Goal: Task Accomplishment & Management: Use online tool/utility

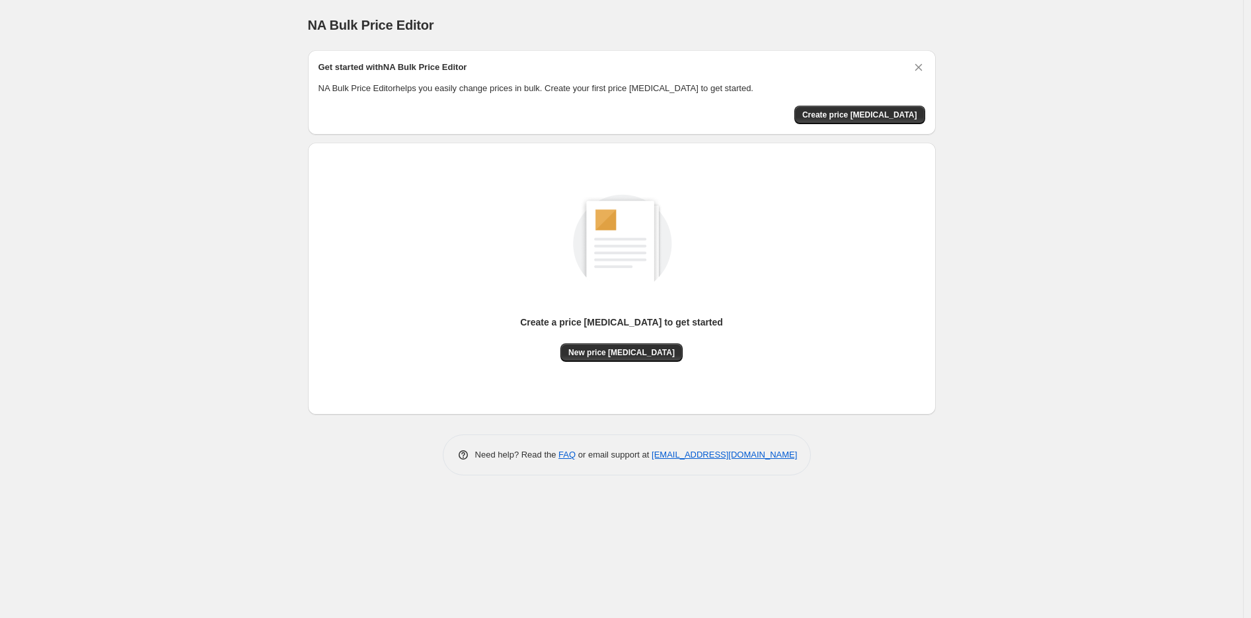
click at [599, 325] on p "Create a price [MEDICAL_DATA] to get started" at bounding box center [621, 322] width 203 height 13
click at [540, 334] on div "Create a price [MEDICAL_DATA] to get started" at bounding box center [621, 330] width 203 height 28
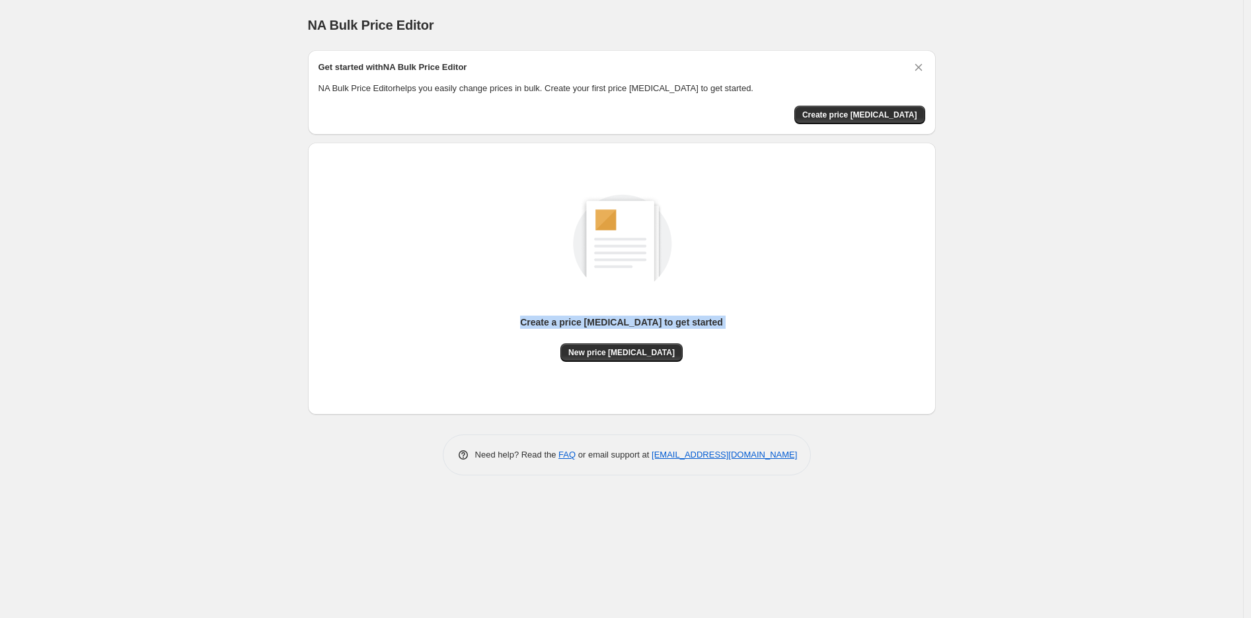
click at [397, 331] on div "Create a price [MEDICAL_DATA] to get started New price [MEDICAL_DATA]" at bounding box center [621, 264] width 606 height 196
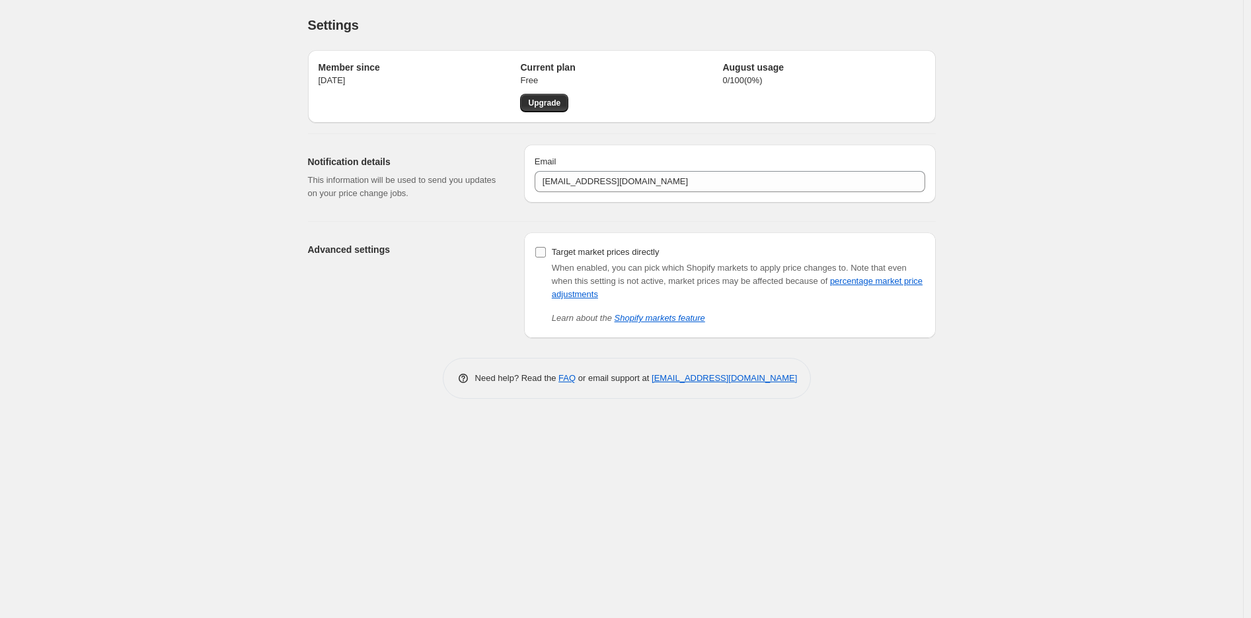
click at [543, 256] on input "Target market prices directly" at bounding box center [540, 252] width 11 height 11
click at [542, 254] on input "Target market prices directly" at bounding box center [540, 252] width 11 height 11
click at [542, 253] on input "Target market prices directly" at bounding box center [540, 252] width 11 height 11
drag, startPoint x: 575, startPoint y: 273, endPoint x: 646, endPoint y: 272, distance: 71.4
click at [646, 272] on span "When enabled, you can pick which Shopify markets to apply price changes to." at bounding box center [700, 268] width 297 height 10
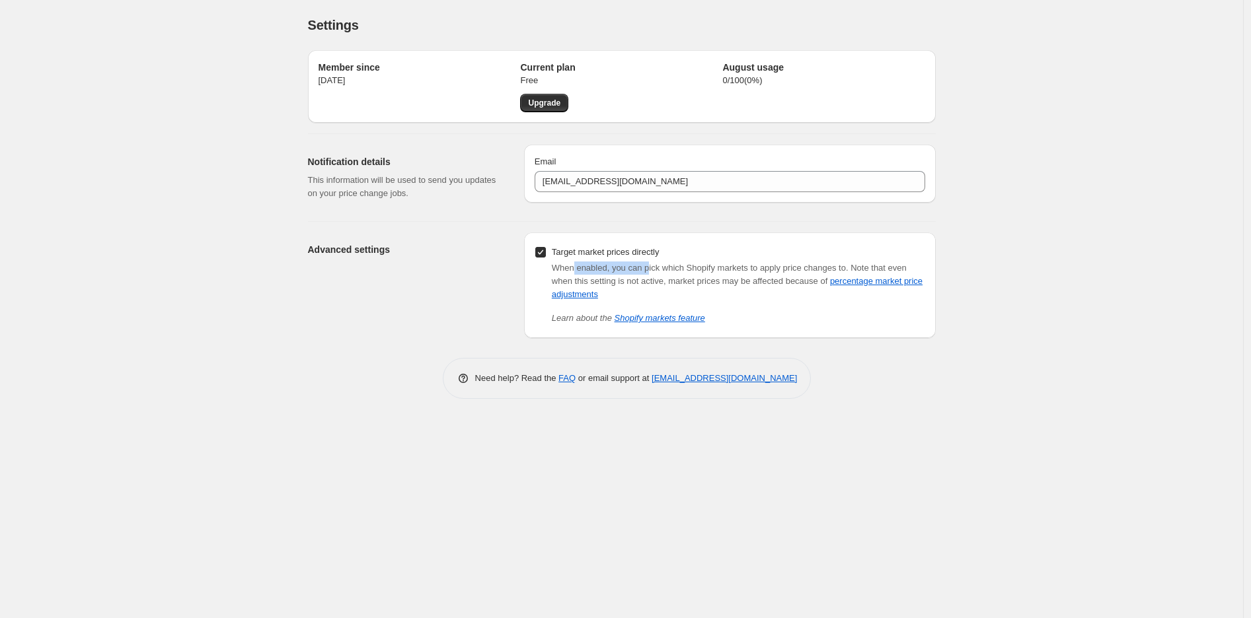
click at [647, 272] on span "When enabled, you can pick which Shopify markets to apply price changes to." at bounding box center [700, 268] width 297 height 10
click at [589, 246] on span "Target market prices directly" at bounding box center [606, 252] width 108 height 13
click at [546, 247] on input "Target market prices directly" at bounding box center [540, 252] width 11 height 11
checkbox input "false"
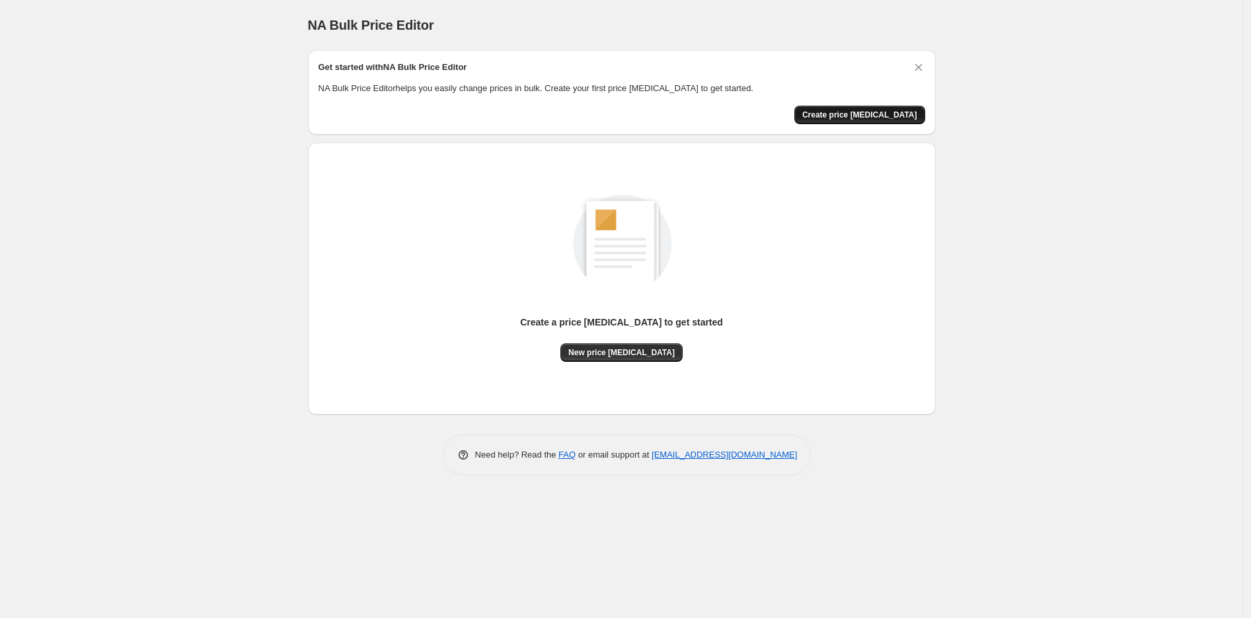
click at [879, 121] on button "Create price [MEDICAL_DATA]" at bounding box center [859, 115] width 131 height 18
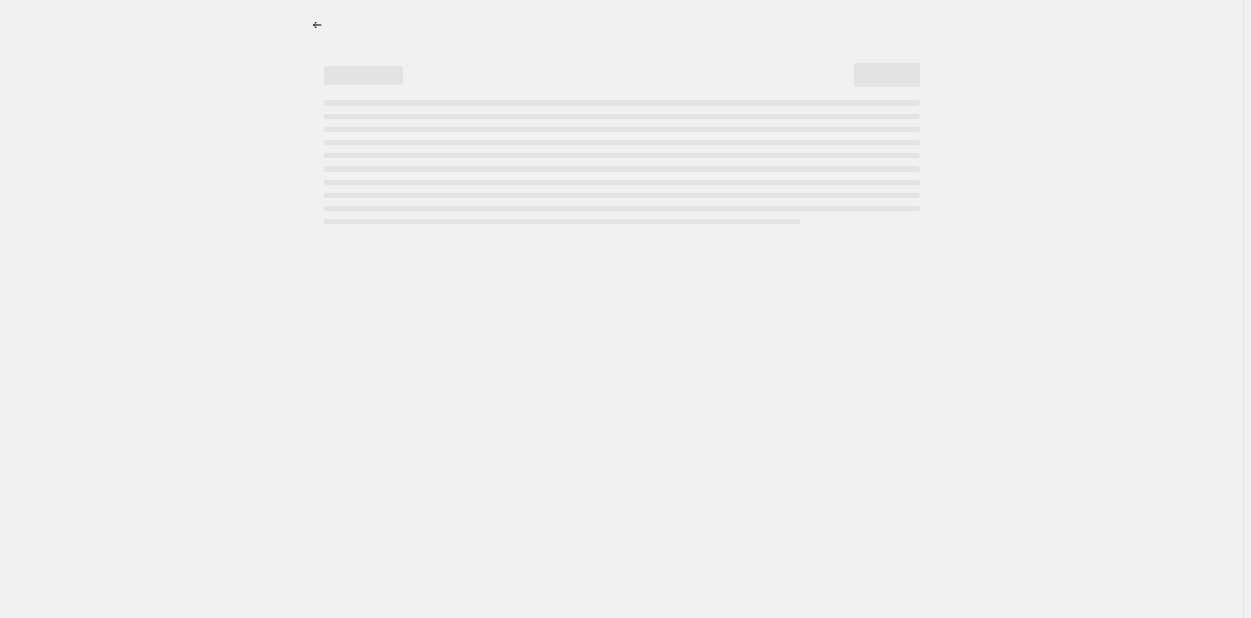
select select "percentage"
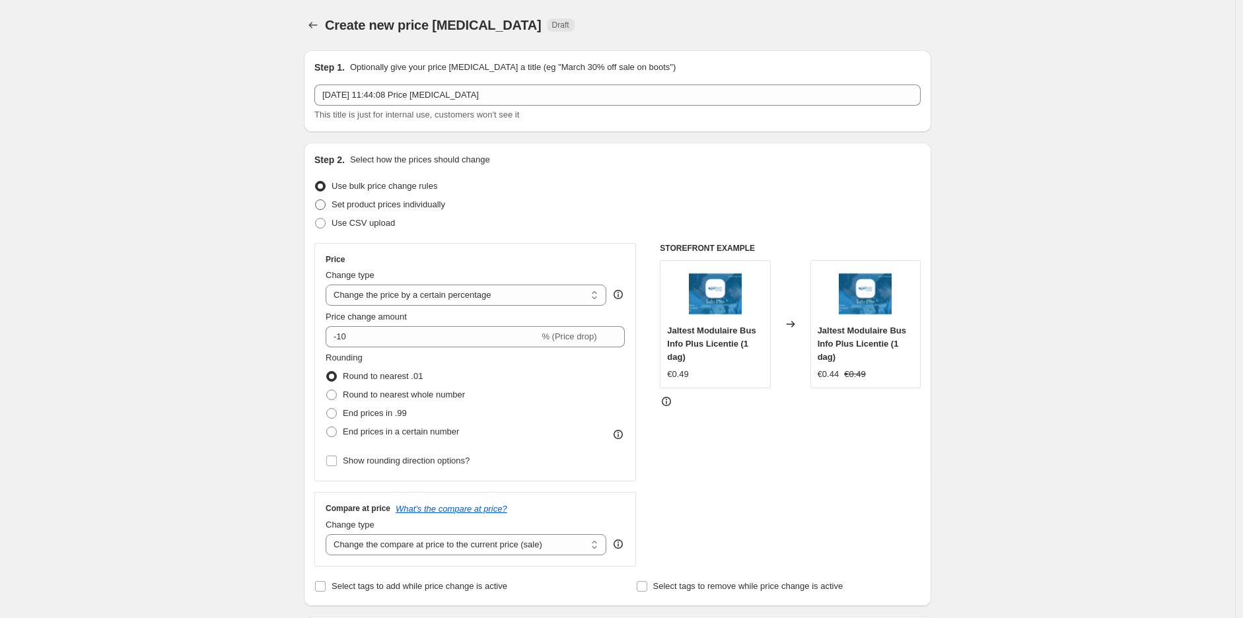
click at [399, 209] on span "Set product prices individually" at bounding box center [389, 205] width 114 height 10
click at [316, 200] on input "Set product prices individually" at bounding box center [315, 200] width 1 height 1
radio input "true"
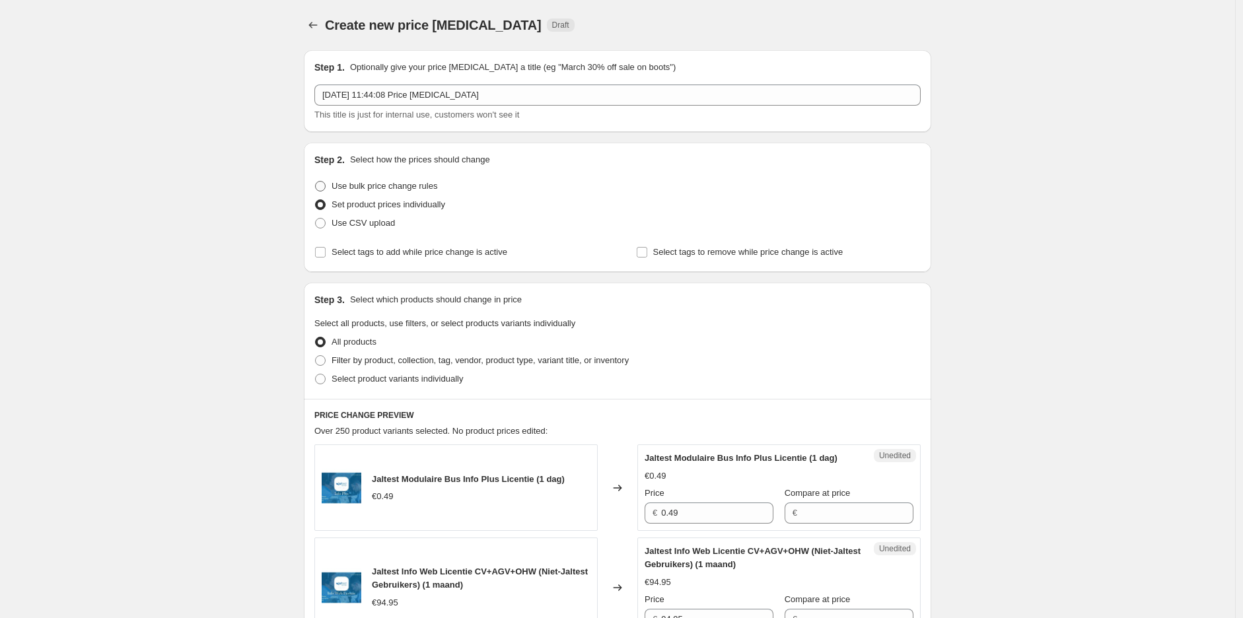
click at [383, 188] on span "Use bulk price change rules" at bounding box center [385, 186] width 106 height 10
click at [316, 182] on input "Use bulk price change rules" at bounding box center [315, 181] width 1 height 1
radio input "true"
select select "percentage"
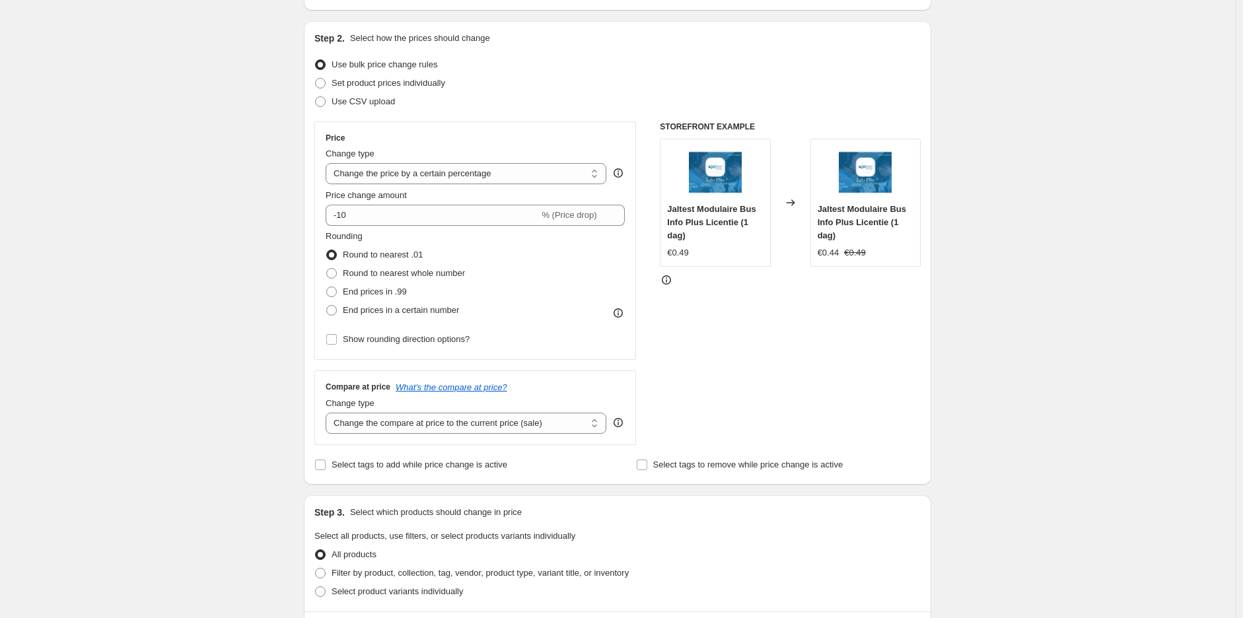
scroll to position [147, 0]
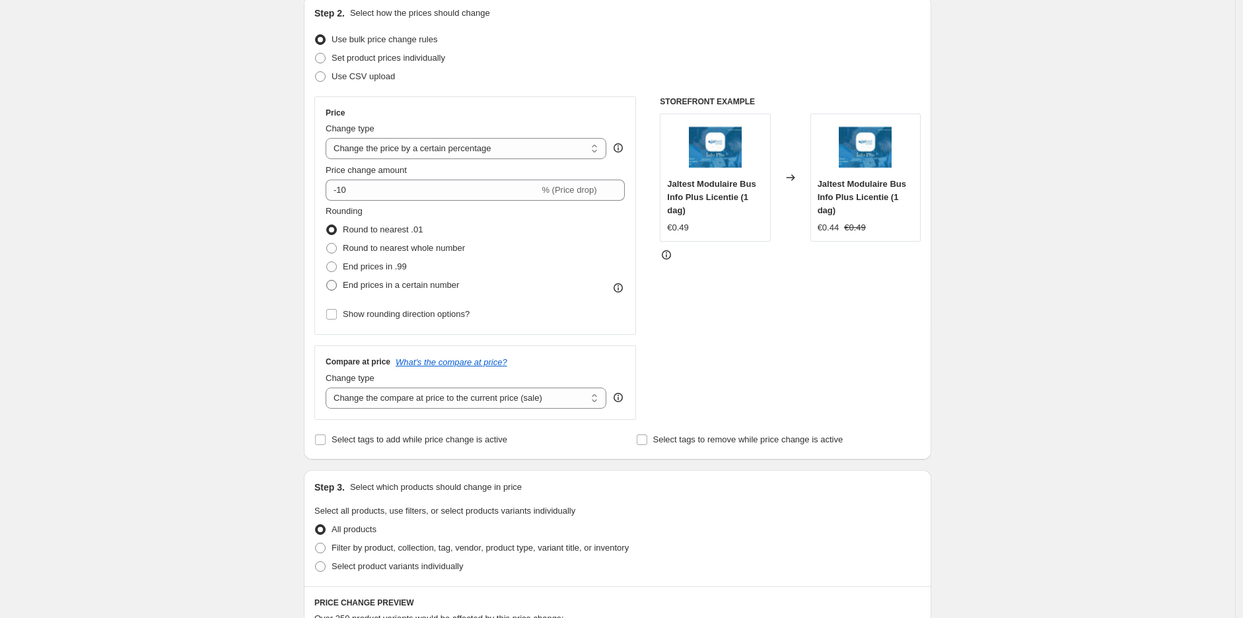
click at [394, 289] on span "End prices in a certain number" at bounding box center [401, 285] width 116 height 10
click at [327, 281] on input "End prices in a certain number" at bounding box center [326, 280] width 1 height 1
radio input "true"
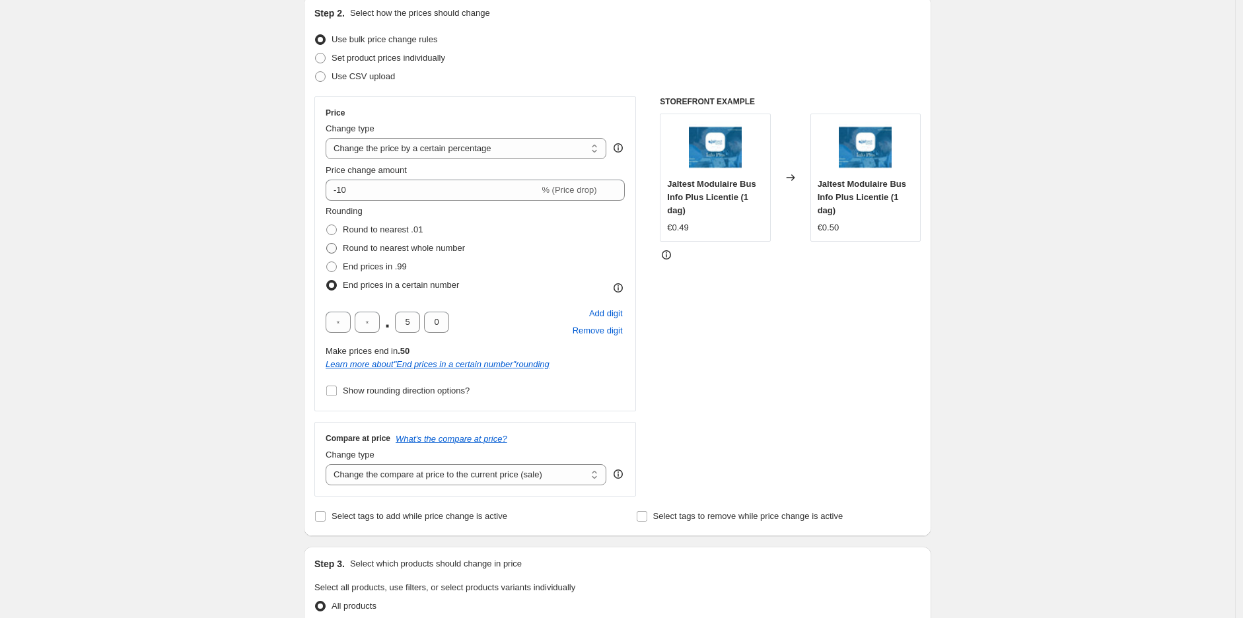
click at [397, 246] on span "Round to nearest whole number" at bounding box center [404, 248] width 122 height 10
click at [327, 244] on input "Round to nearest whole number" at bounding box center [326, 243] width 1 height 1
radio input "true"
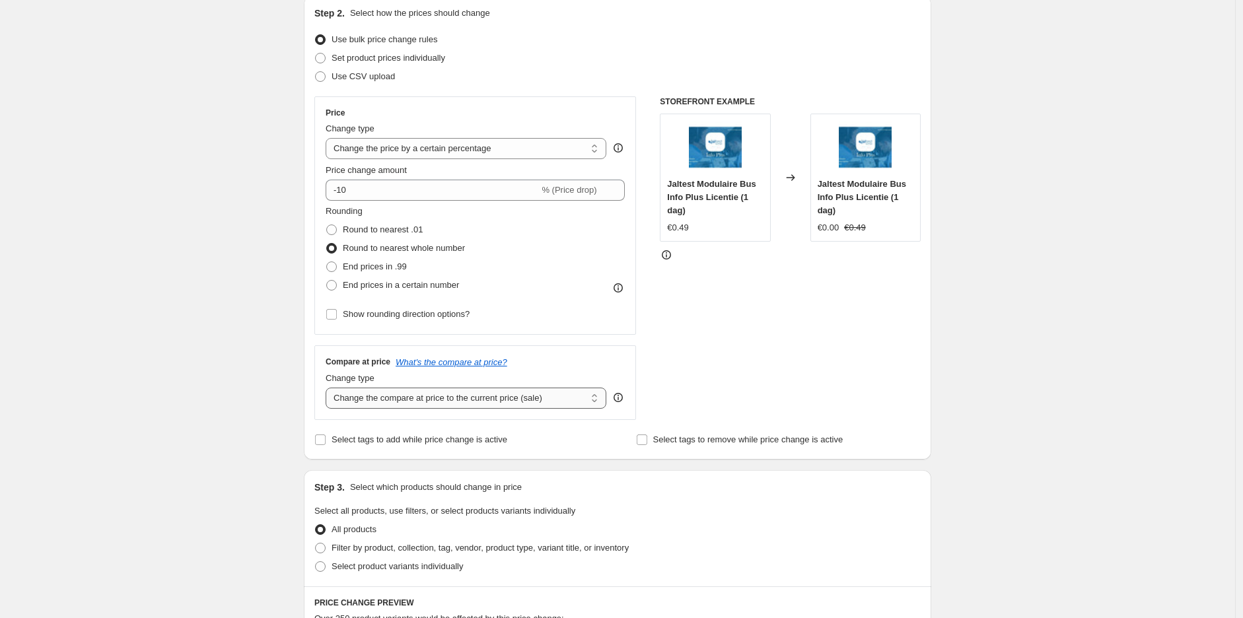
click at [394, 407] on select "Change the compare at price to the current price (sale) Change the compare at p…" at bounding box center [466, 398] width 281 height 21
click at [390, 407] on select "Change the compare at price to the current price (sale) Change the compare at p…" at bounding box center [466, 398] width 281 height 21
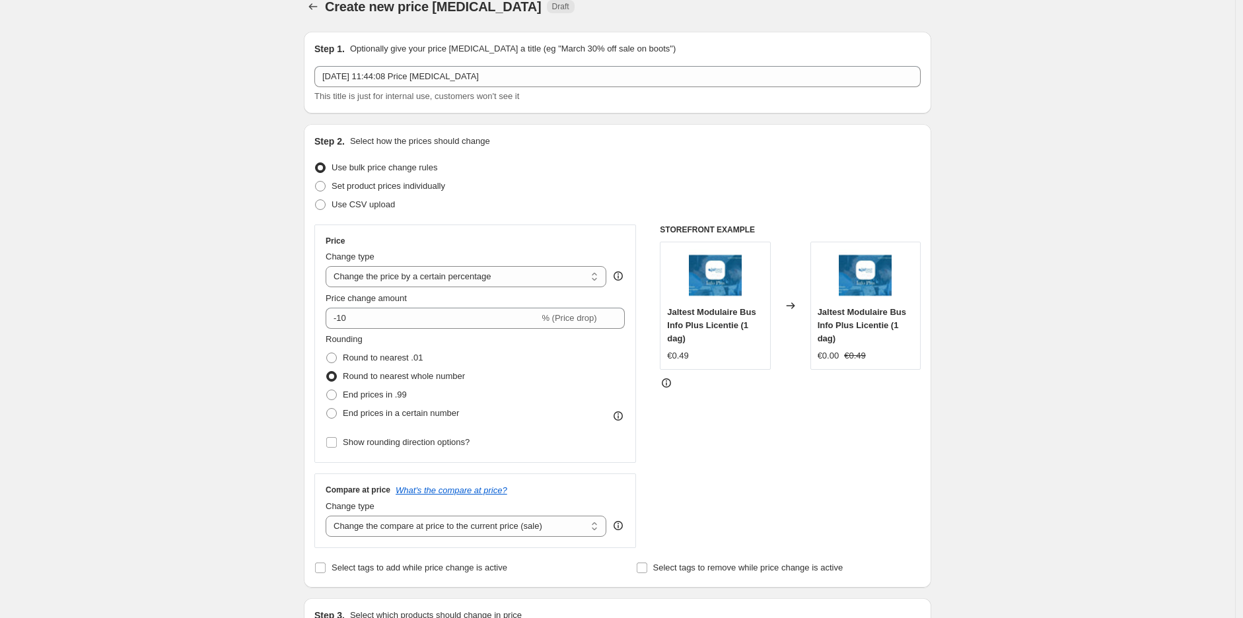
scroll to position [0, 0]
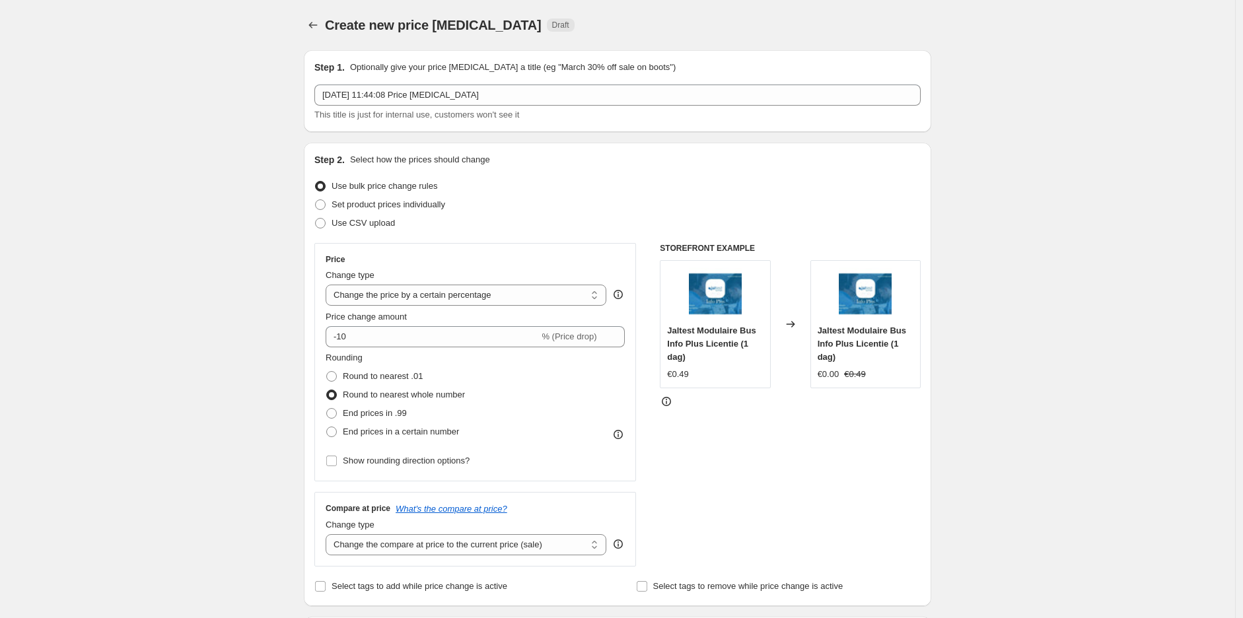
click at [490, 74] on div "Step 1. Optionally give your price [MEDICAL_DATA] a title (eg "March 30% off sa…" at bounding box center [617, 91] width 606 height 61
click at [479, 80] on div "Step 1. Optionally give your price [MEDICAL_DATA] a title (eg "March 30% off sa…" at bounding box center [617, 91] width 606 height 61
click at [478, 82] on div "Step 1. Optionally give your price [MEDICAL_DATA] a title (eg "March 30% off sa…" at bounding box center [617, 91] width 606 height 61
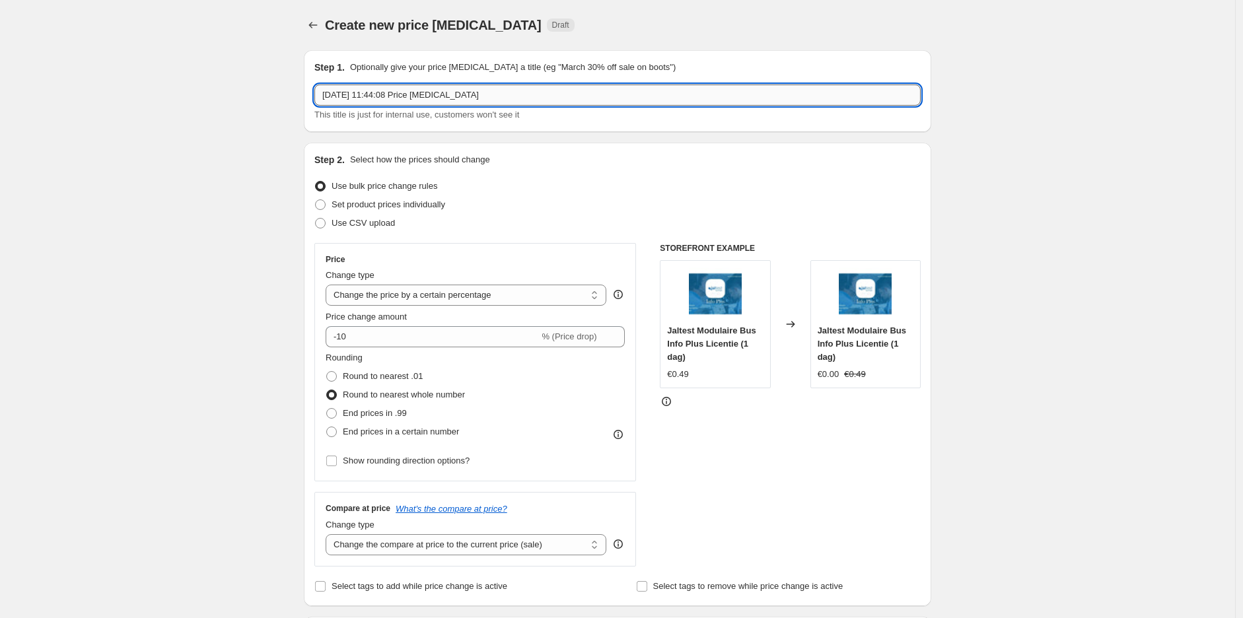
click at [476, 87] on input "[DATE] 11:44:08 Price [MEDICAL_DATA]" at bounding box center [617, 95] width 606 height 21
click at [429, 301] on select "Change the price to a certain amount Change the price by a certain amount Chang…" at bounding box center [466, 295] width 281 height 21
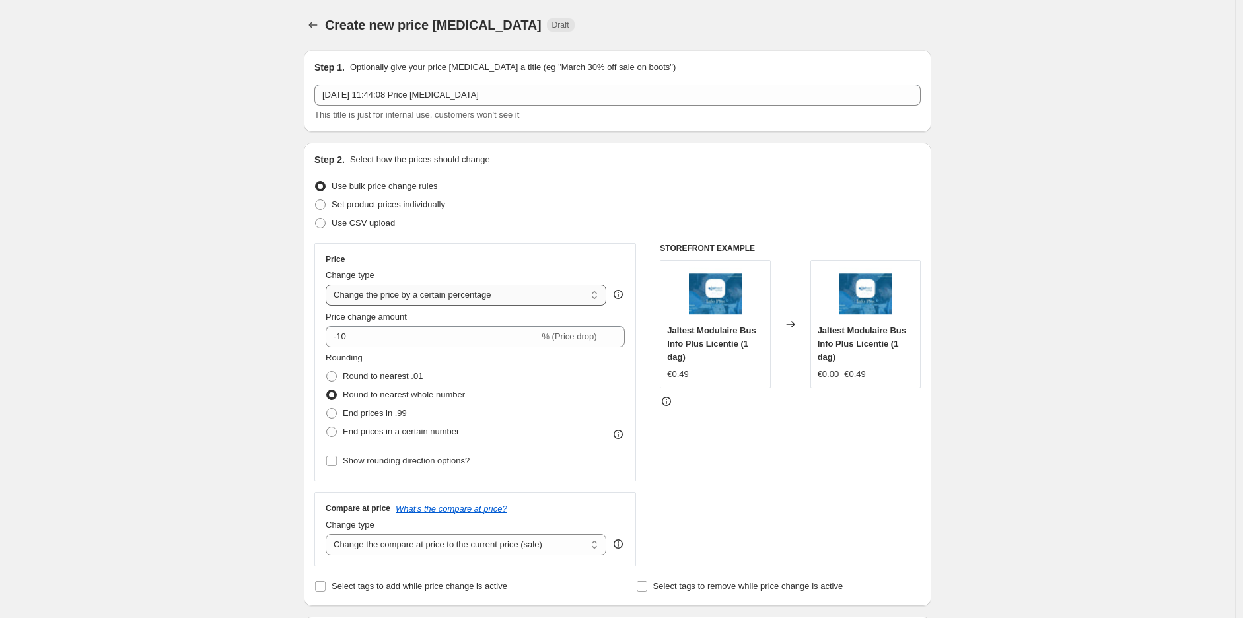
click at [470, 291] on select "Change the price to a certain amount Change the price by a certain amount Chang…" at bounding box center [466, 295] width 281 height 21
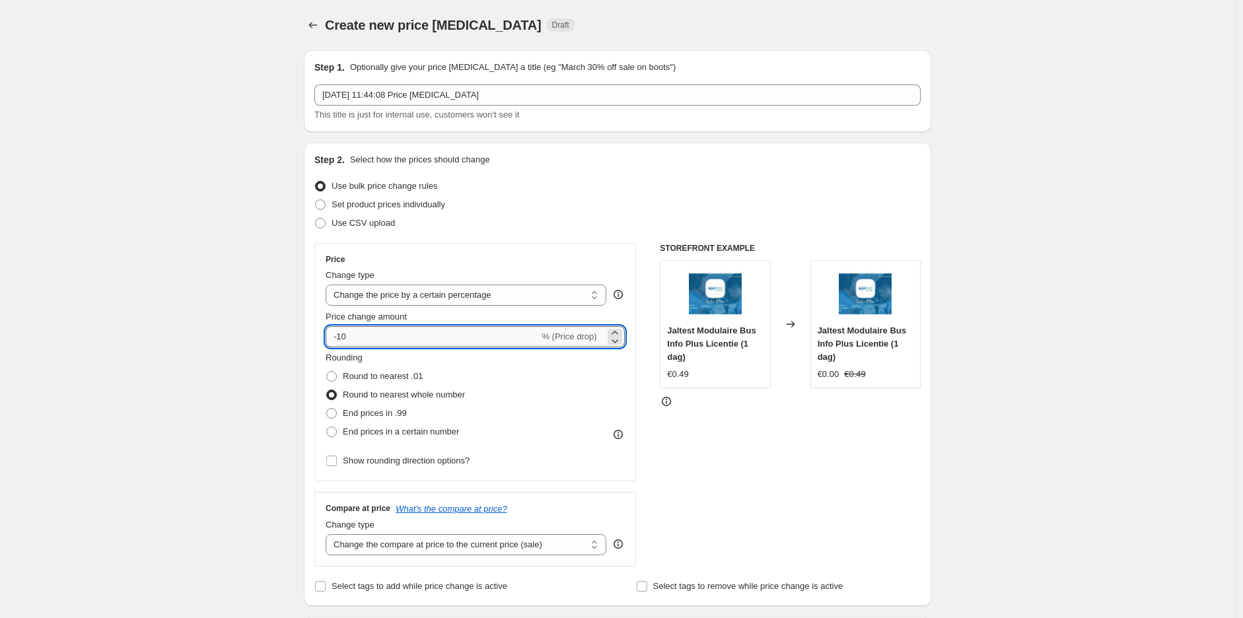
click at [451, 339] on input "-10" at bounding box center [432, 336] width 213 height 21
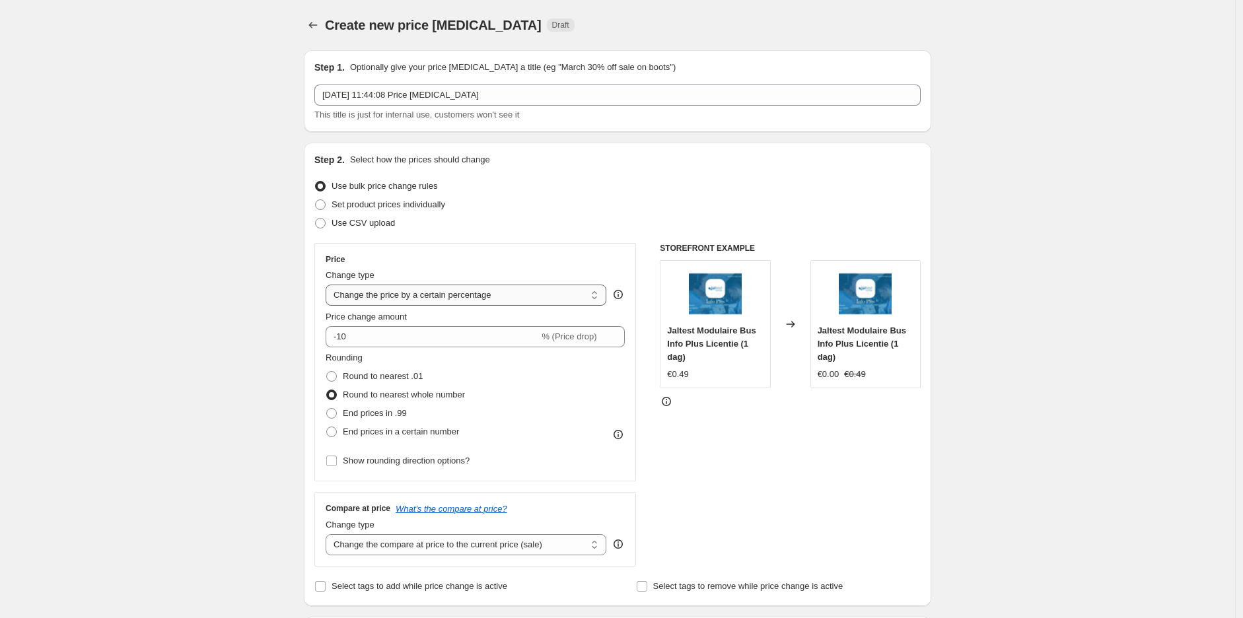
click at [449, 299] on select "Change the price to a certain amount Change the price by a certain amount Chang…" at bounding box center [466, 295] width 281 height 21
select select "no_change"
click at [329, 285] on select "Change the price to a certain amount Change the price by a certain amount Chang…" at bounding box center [466, 295] width 281 height 21
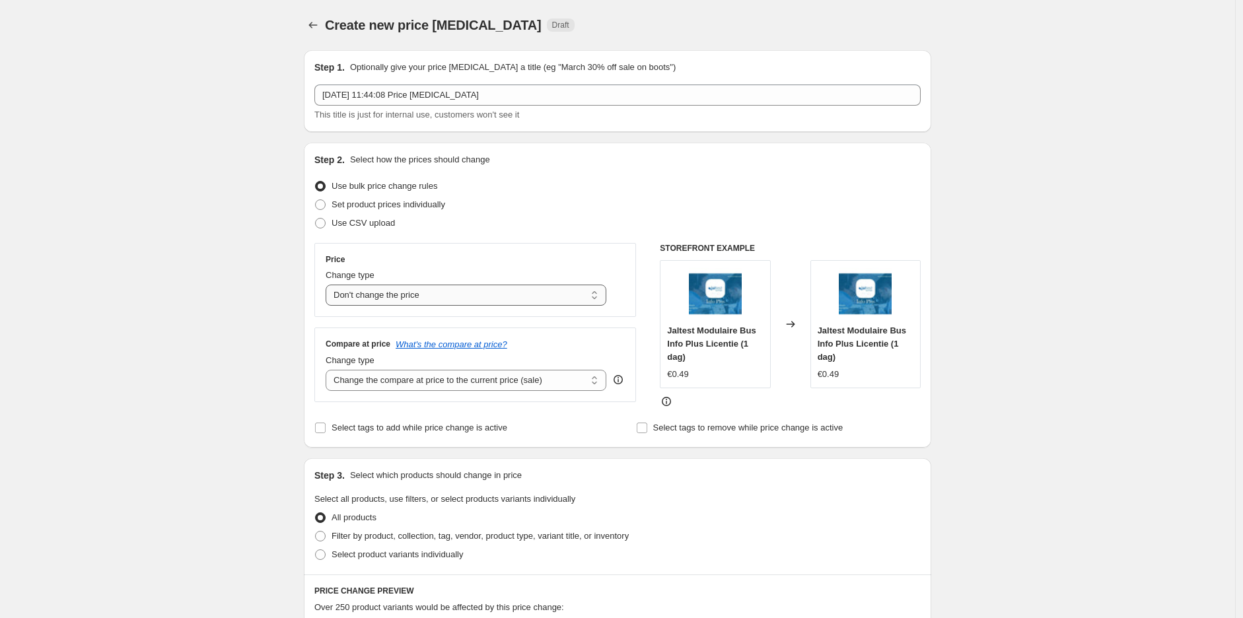
click at [472, 299] on select "Change the price to a certain amount Change the price by a certain amount Chang…" at bounding box center [466, 295] width 281 height 21
click at [465, 268] on div "Price Change type Change the price to a certain amount Change the price by a ce…" at bounding box center [475, 280] width 299 height 52
click at [700, 434] on label "Select tags to remove while price change is active" at bounding box center [739, 428] width 207 height 18
click at [647, 433] on input "Select tags to remove while price change is active" at bounding box center [642, 428] width 11 height 11
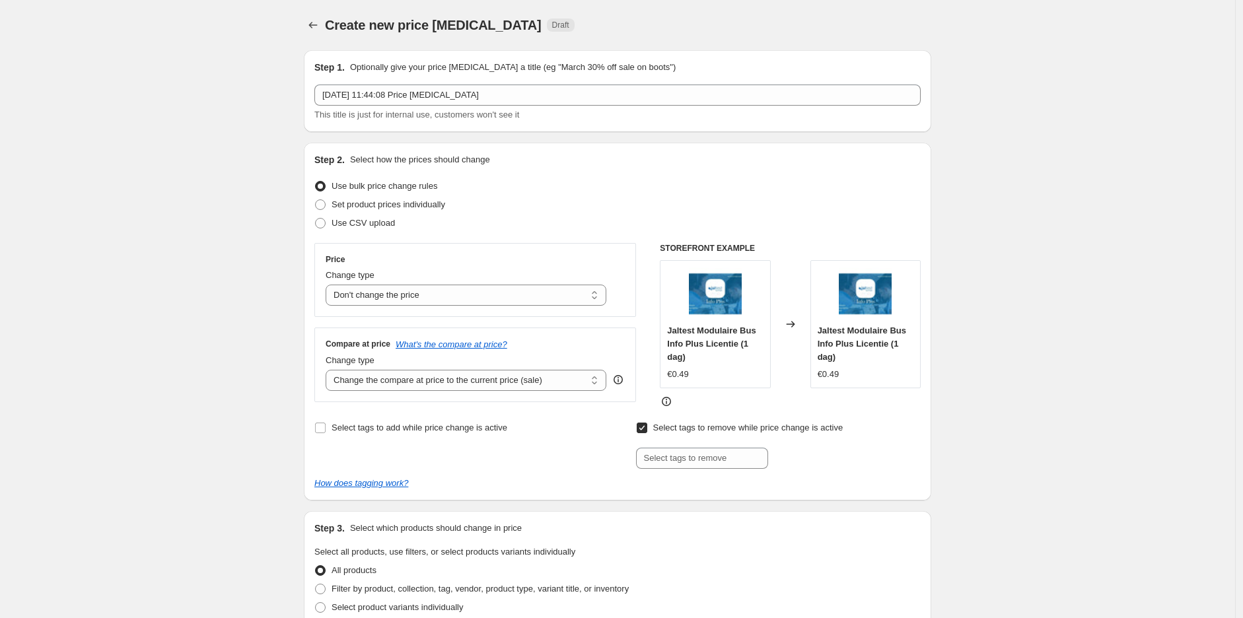
click at [700, 435] on span "Select tags to remove while price change is active" at bounding box center [748, 428] width 190 height 13
click at [647, 433] on input "Select tags to remove while price change is active" at bounding box center [642, 428] width 11 height 11
checkbox input "false"
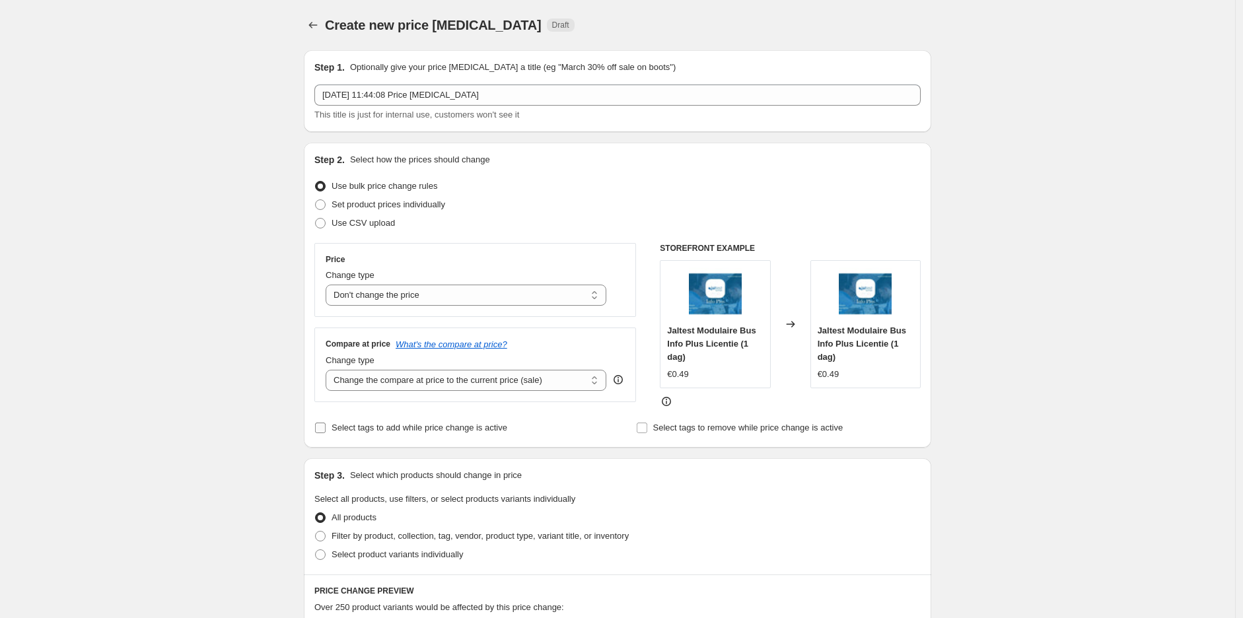
click at [431, 435] on label "Select tags to add while price change is active" at bounding box center [410, 428] width 193 height 18
click at [326, 433] on input "Select tags to add while price change is active" at bounding box center [320, 428] width 11 height 11
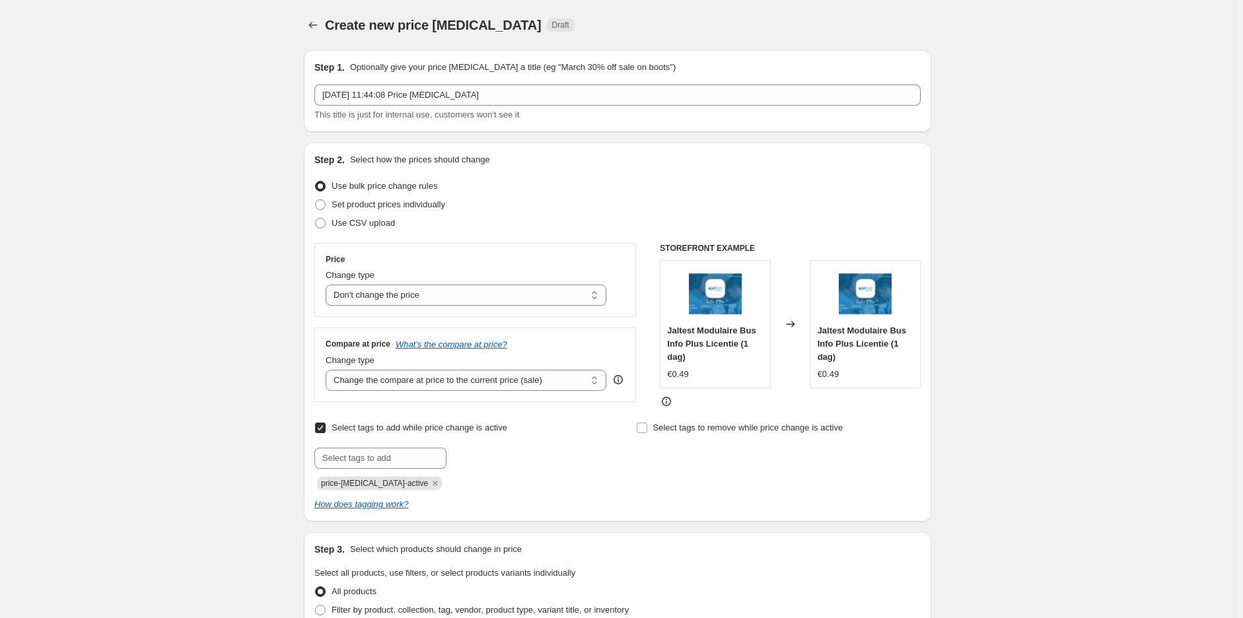
click at [431, 433] on span "Select tags to add while price change is active" at bounding box center [420, 428] width 176 height 10
click at [326, 433] on input "Select tags to add while price change is active" at bounding box center [320, 428] width 11 height 11
checkbox input "false"
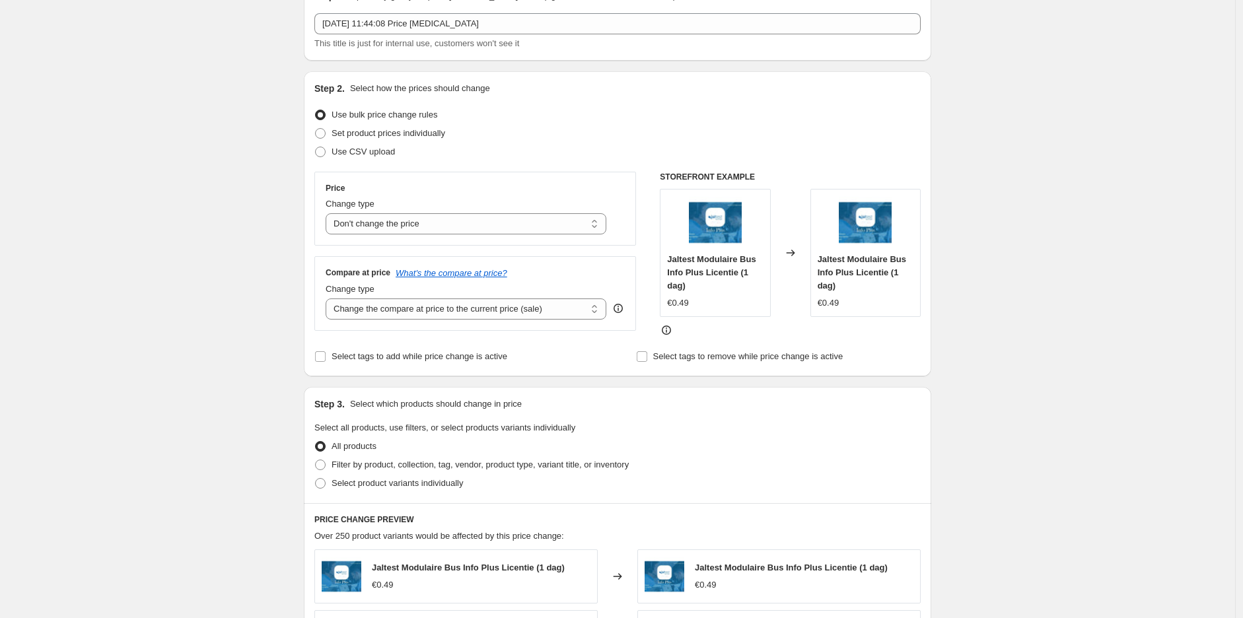
scroll to position [293, 0]
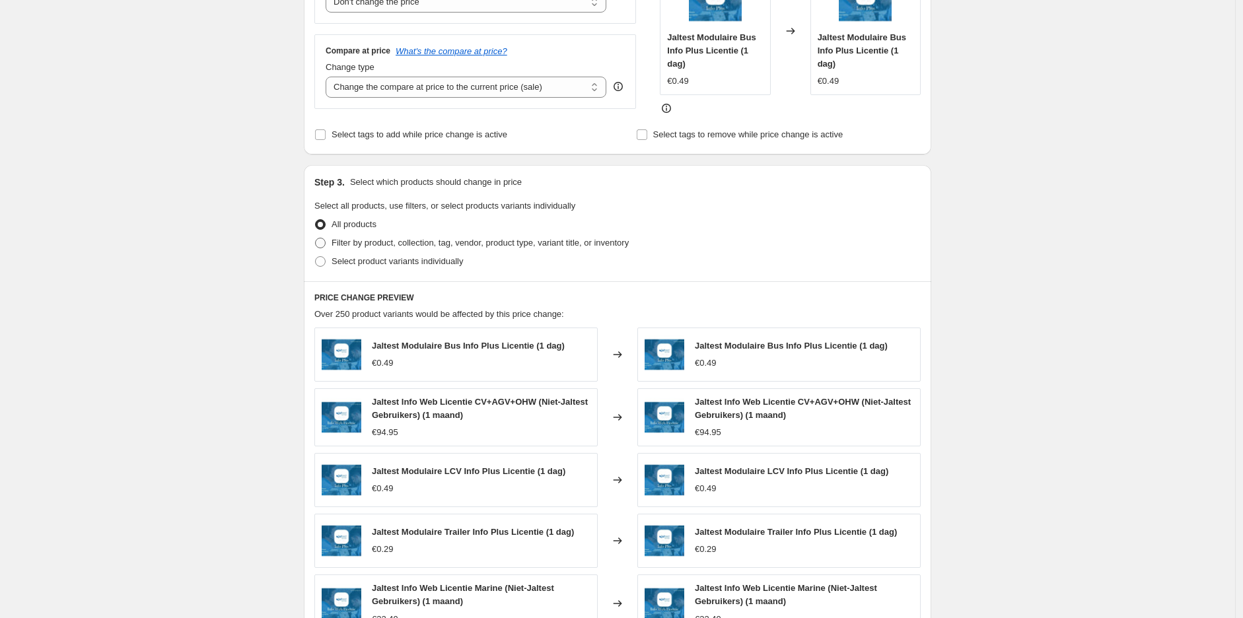
click at [401, 248] on span "Filter by product, collection, tag, vendor, product type, variant title, or inv…" at bounding box center [480, 243] width 297 height 13
click at [316, 239] on input "Filter by product, collection, tag, vendor, product type, variant title, or inv…" at bounding box center [315, 238] width 1 height 1
radio input "true"
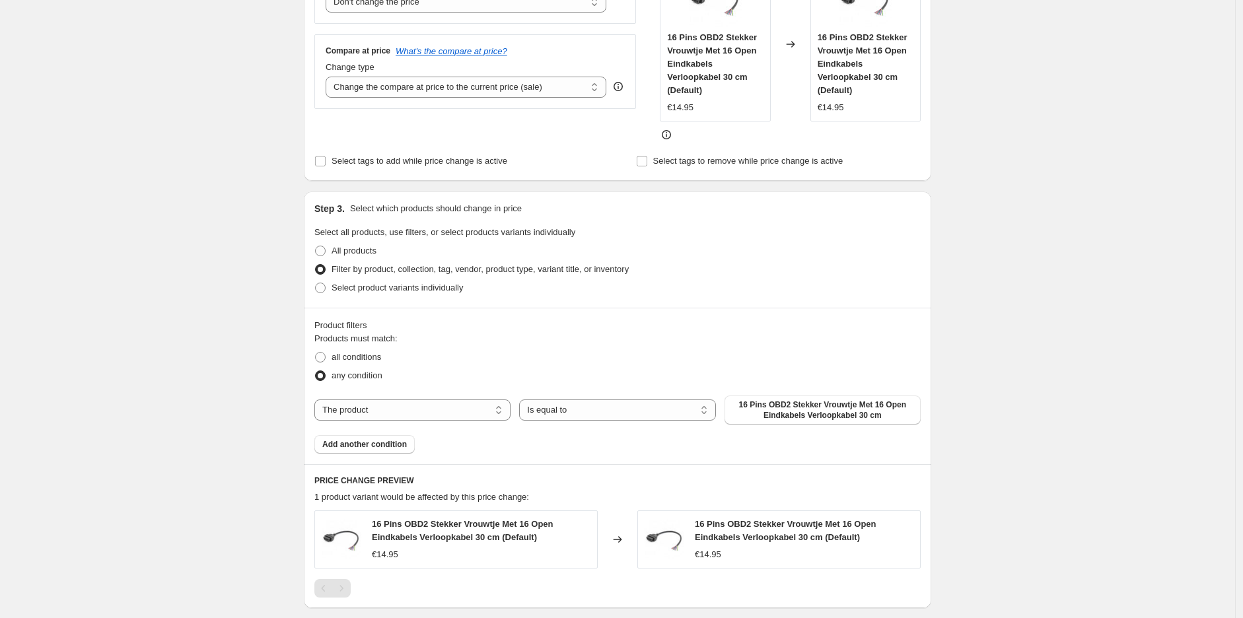
click at [357, 265] on span "Filter by product, collection, tag, vendor, product type, variant title, or inv…" at bounding box center [480, 269] width 297 height 10
click at [316, 265] on input "Filter by product, collection, tag, vendor, product type, variant title, or inv…" at bounding box center [315, 264] width 1 height 1
click at [359, 246] on span "All products" at bounding box center [354, 251] width 45 height 10
click at [316, 246] on input "All products" at bounding box center [315, 246] width 1 height 1
radio input "true"
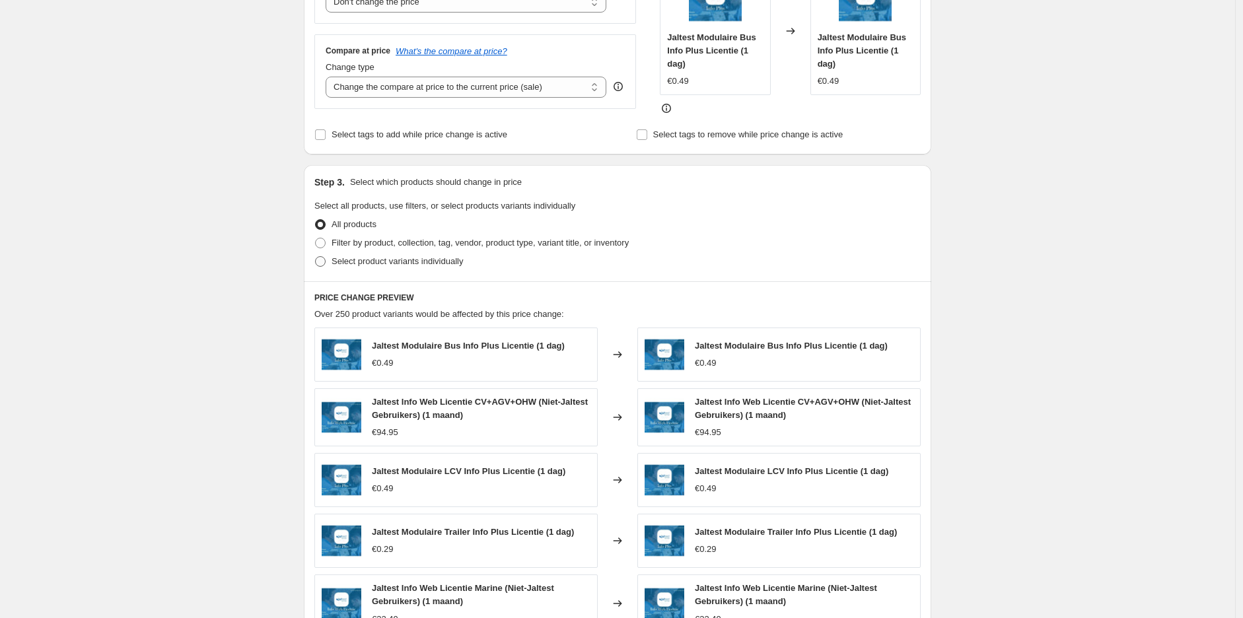
click at [390, 270] on label "Select product variants individually" at bounding box center [388, 261] width 149 height 18
click at [316, 257] on input "Select product variants individually" at bounding box center [315, 256] width 1 height 1
radio input "true"
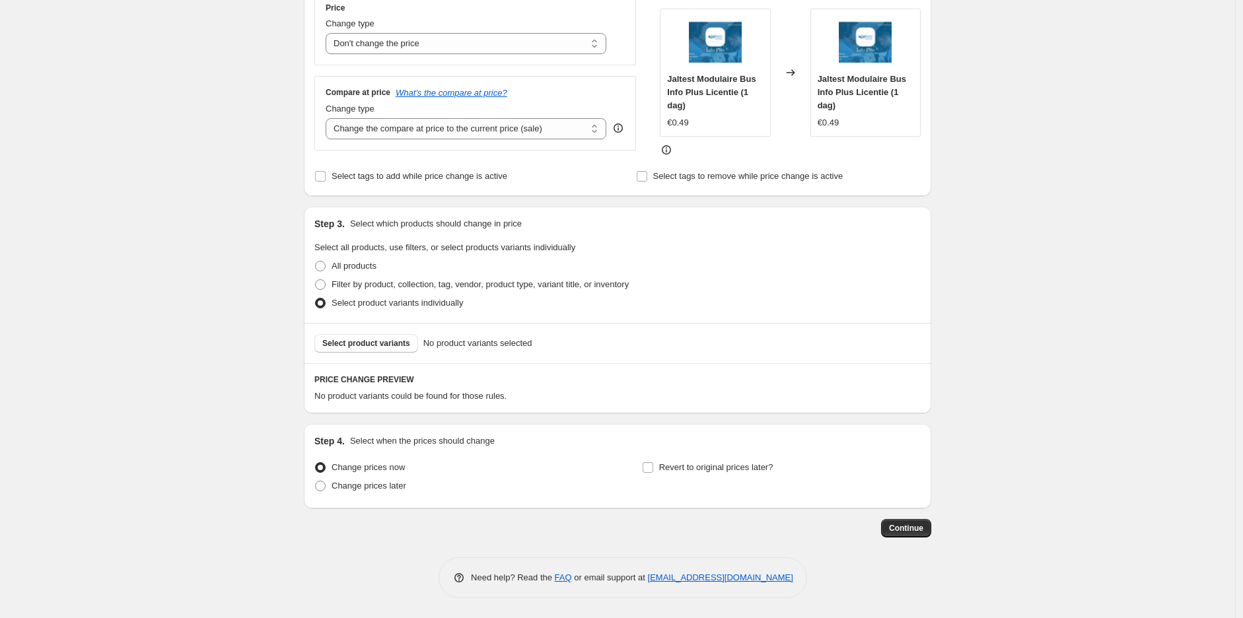
scroll to position [251, 0]
click at [401, 274] on div "All products" at bounding box center [617, 267] width 606 height 18
click at [396, 287] on span "Filter by product, collection, tag, vendor, product type, variant title, or inv…" at bounding box center [480, 285] width 297 height 10
click at [316, 281] on input "Filter by product, collection, tag, vendor, product type, variant title, or inv…" at bounding box center [315, 280] width 1 height 1
radio input "true"
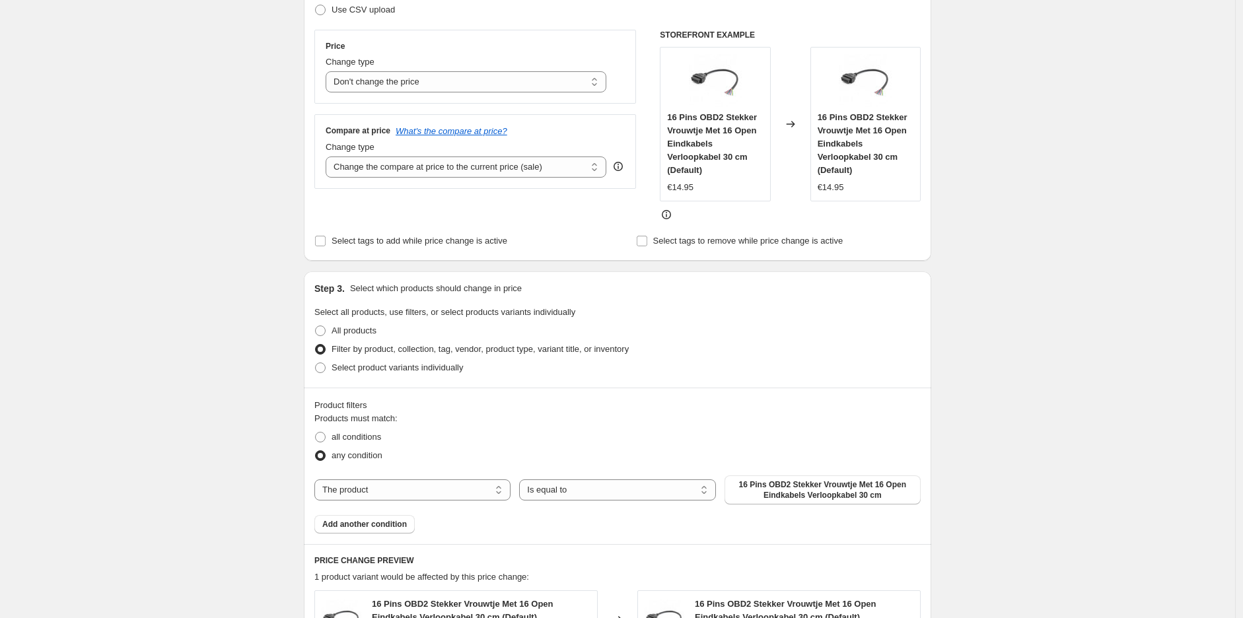
scroll to position [177, 0]
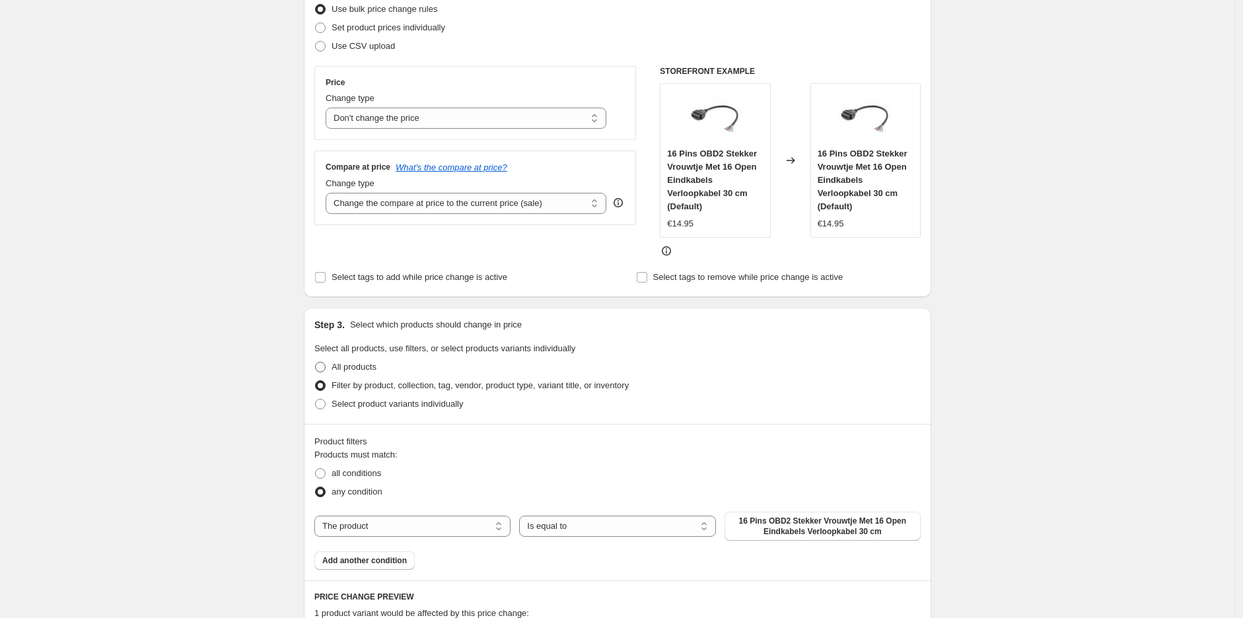
click at [351, 366] on span "All products" at bounding box center [354, 367] width 45 height 10
click at [316, 363] on input "All products" at bounding box center [315, 362] width 1 height 1
radio input "true"
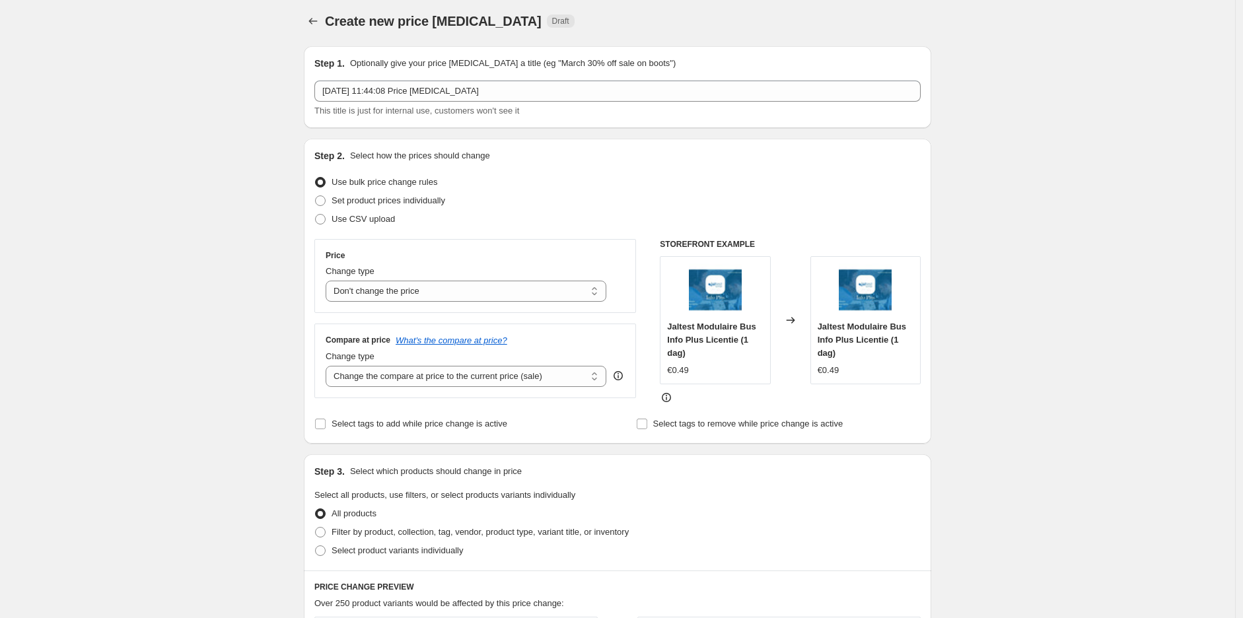
scroll to position [0, 0]
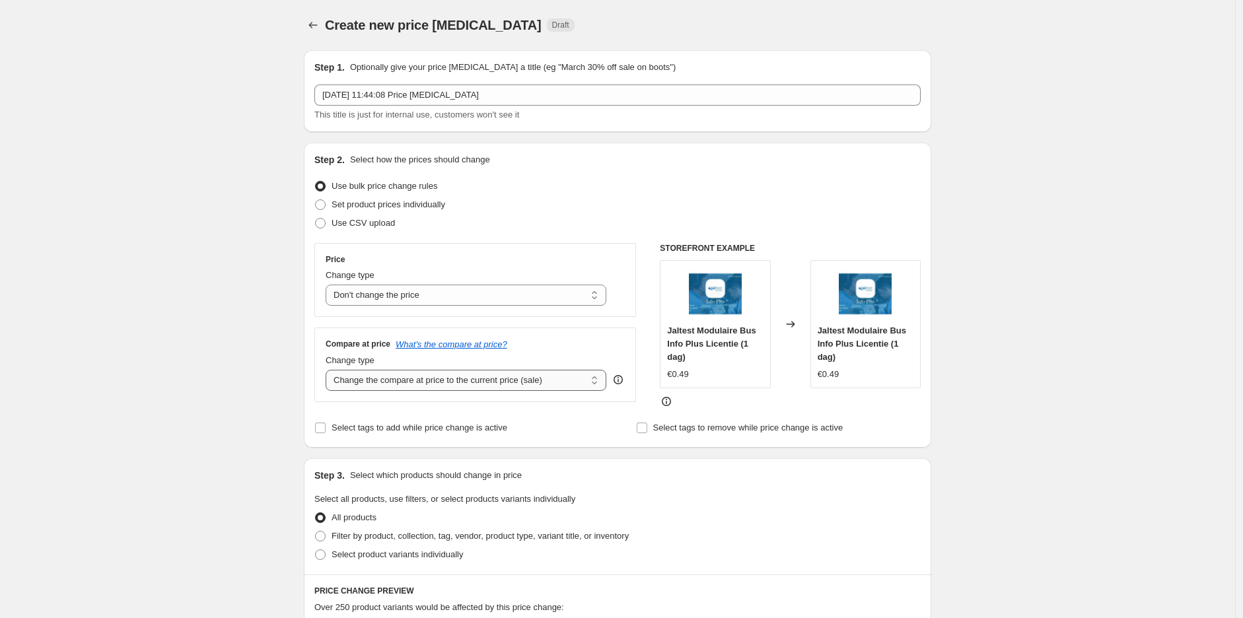
click at [419, 371] on select "Change the compare at price to the current price (sale) Change the compare at p…" at bounding box center [466, 380] width 281 height 21
click at [418, 377] on select "Change the compare at price to the current price (sale) Change the compare at p…" at bounding box center [466, 380] width 281 height 21
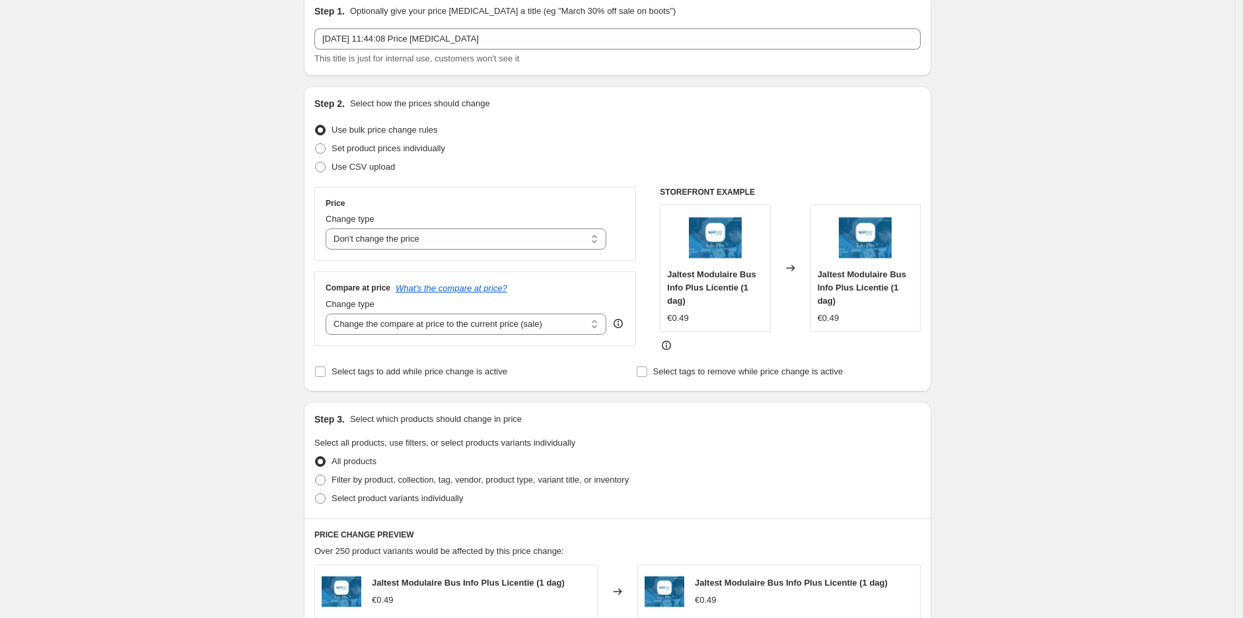
scroll to position [73, 0]
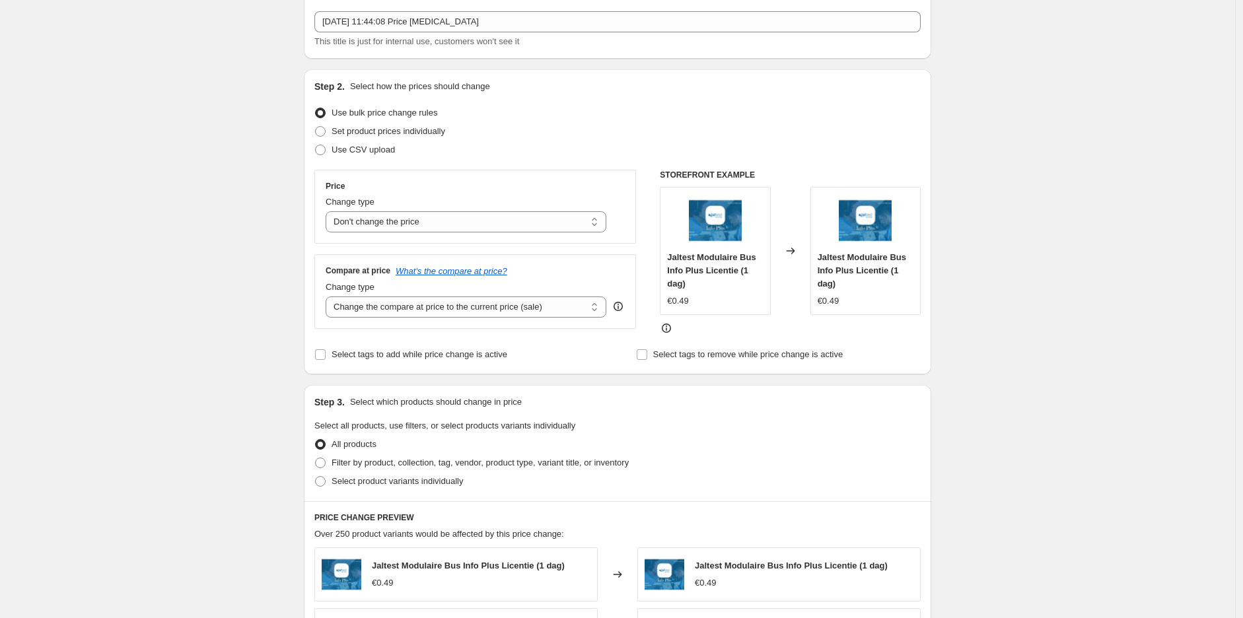
drag, startPoint x: 1071, startPoint y: 373, endPoint x: 1072, endPoint y: 362, distance: 11.3
click at [1072, 370] on div "Create new price [MEDICAL_DATA]. This page is ready Create new price [MEDICAL_D…" at bounding box center [617, 512] width 1235 height 1171
click at [492, 233] on div "Price Change type Change the price to a certain amount Change the price by a ce…" at bounding box center [475, 207] width 322 height 74
click at [492, 231] on select "Change the price to a certain amount Change the price by a certain amount Chang…" at bounding box center [466, 221] width 281 height 21
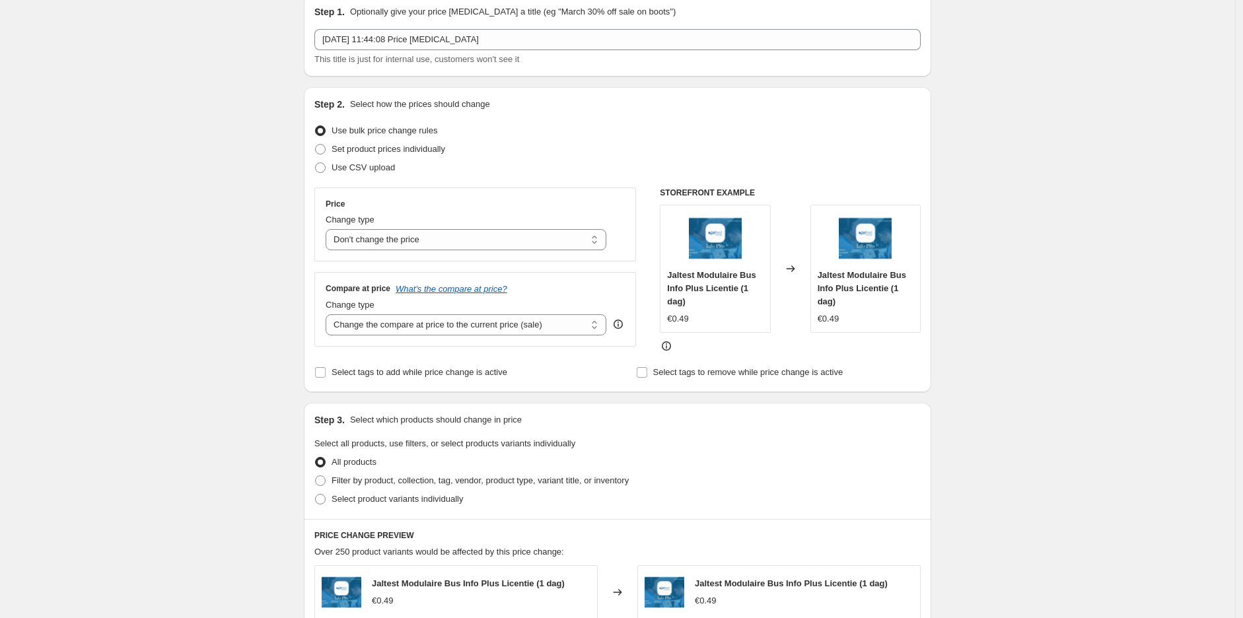
scroll to position [0, 0]
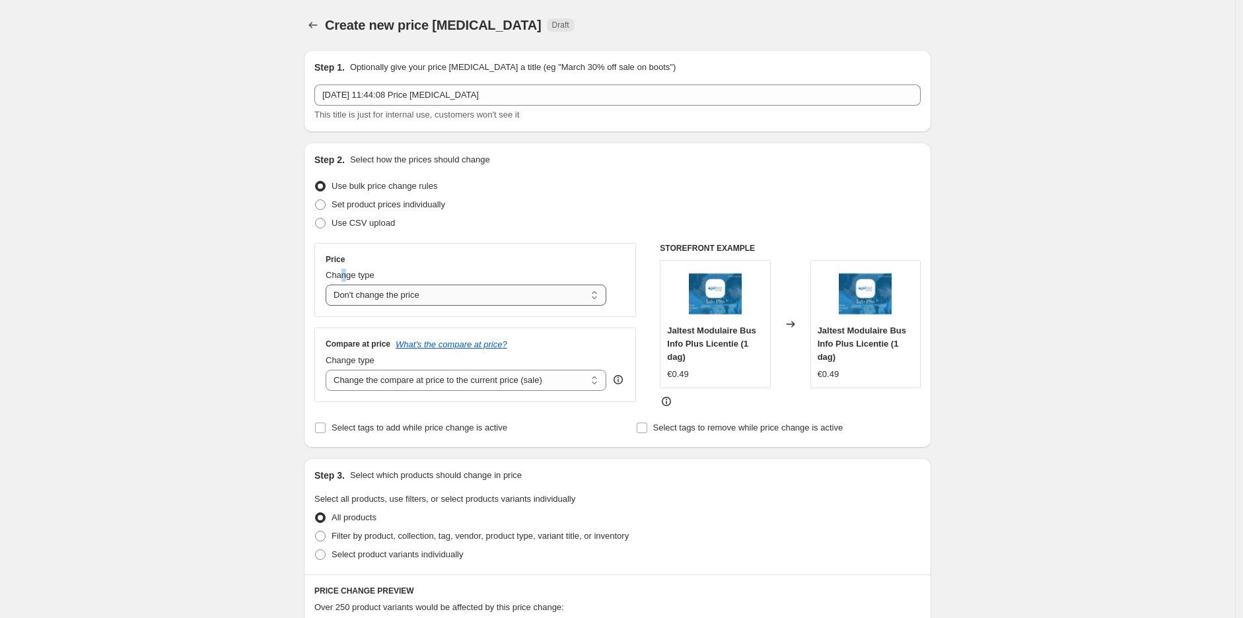
click at [351, 280] on span "Change type" at bounding box center [350, 275] width 49 height 10
click at [365, 305] on select "Change the price to a certain amount Change the price by a certain amount Chang…" at bounding box center [466, 295] width 281 height 21
click at [329, 285] on select "Change the price to a certain amount Change the price by a certain amount Chang…" at bounding box center [466, 295] width 281 height 21
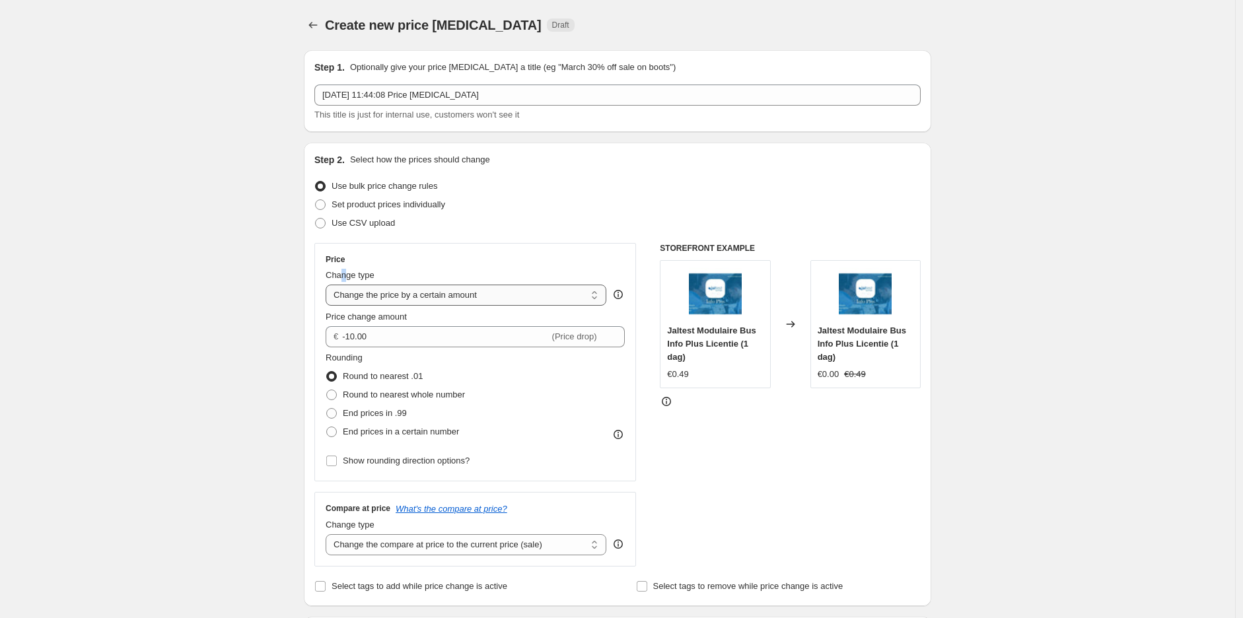
click at [374, 300] on select "Change the price to a certain amount Change the price by a certain amount Chang…" at bounding box center [466, 295] width 281 height 21
select select "to"
click at [329, 285] on select "Change the price to a certain amount Change the price by a certain amount Chang…" at bounding box center [466, 295] width 281 height 21
type input "80.00"
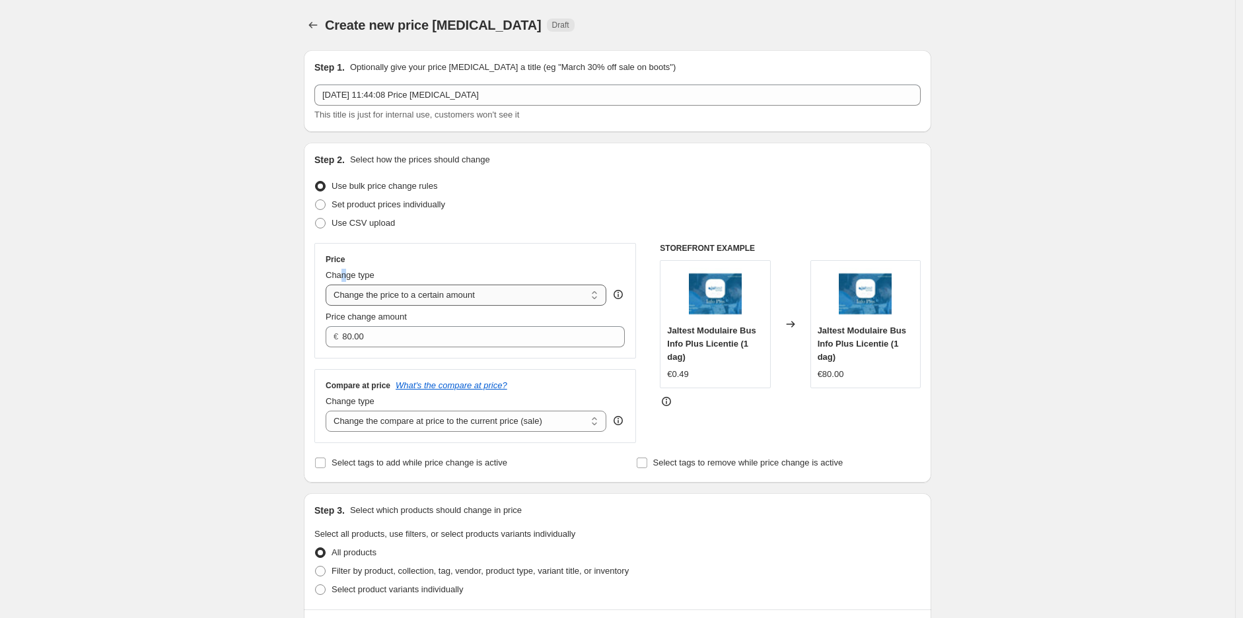
click at [381, 303] on select "Change the price to a certain amount Change the price by a certain amount Chang…" at bounding box center [466, 295] width 281 height 21
select select "pc"
type input "50"
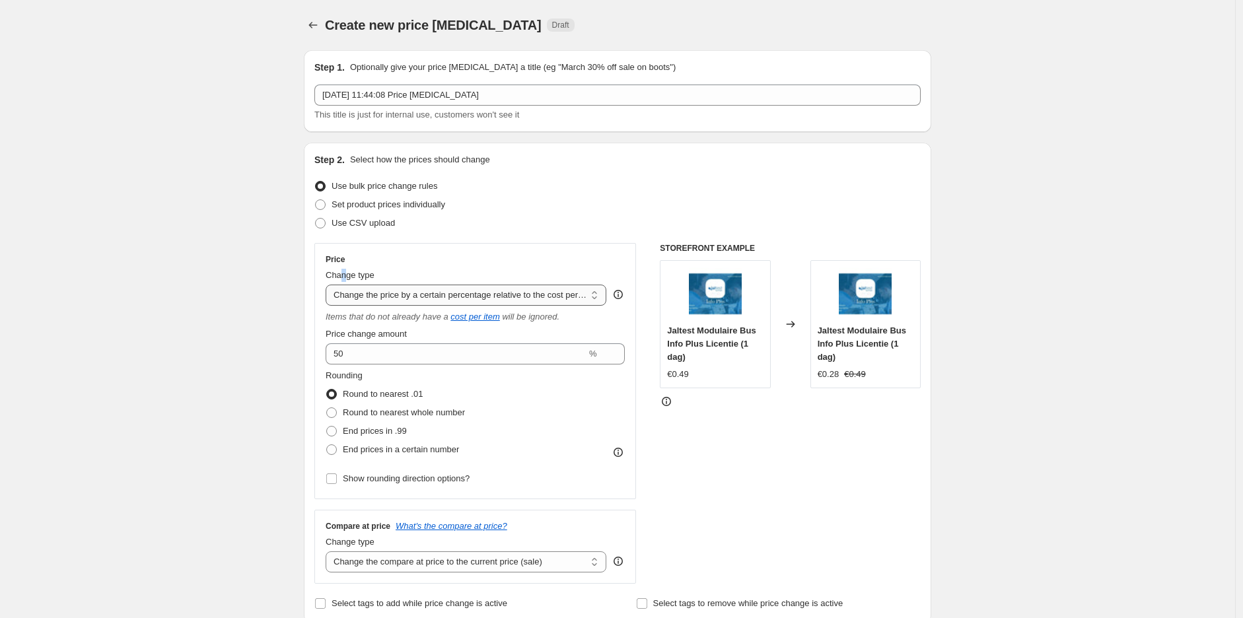
click at [385, 292] on select "Change the price to a certain amount Change the price by a certain amount Chang…" at bounding box center [466, 295] width 281 height 21
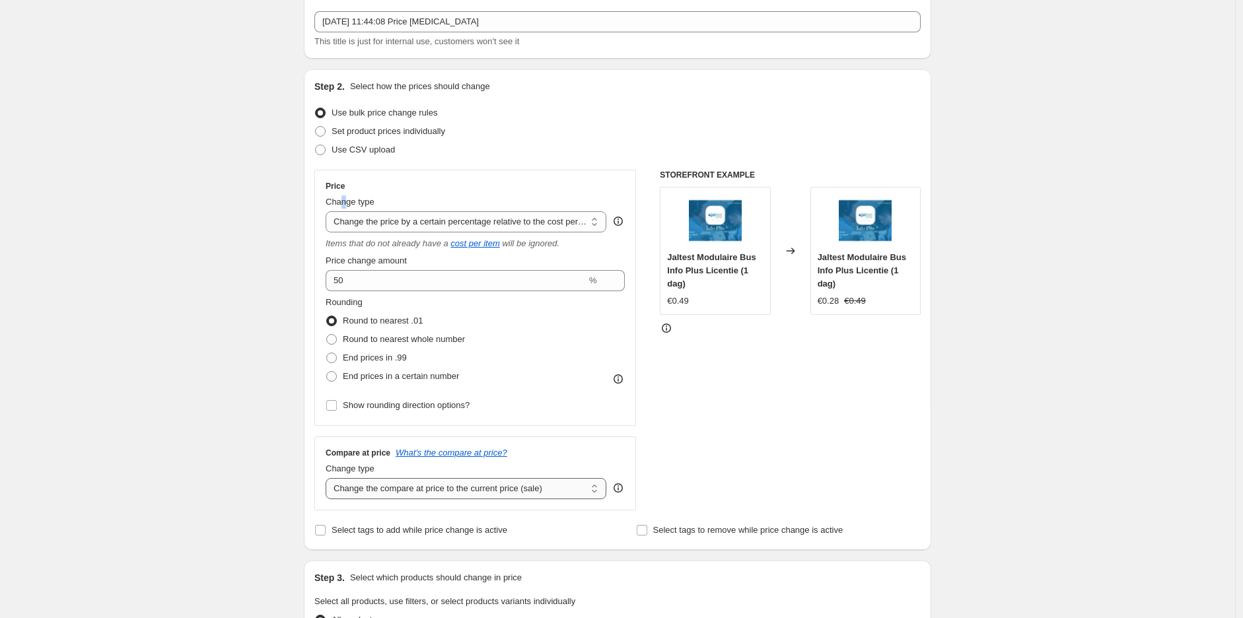
click at [510, 499] on select "Change the compare at price to the current price (sale) Change the compare at p…" at bounding box center [466, 488] width 281 height 21
select select "no_change"
click at [329, 479] on select "Change the compare at price to the current price (sale) Change the compare at p…" at bounding box center [466, 488] width 281 height 21
click at [469, 491] on select "Change the compare at price to the current price (sale) Change the compare at p…" at bounding box center [466, 488] width 281 height 21
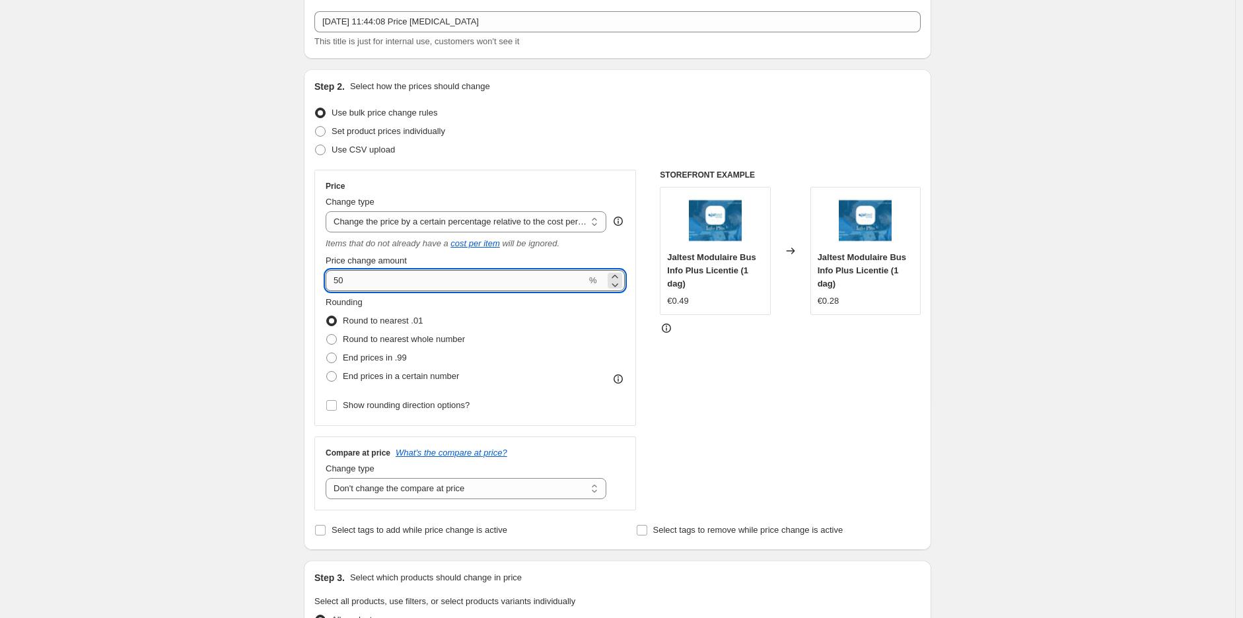
click at [423, 289] on input "50" at bounding box center [456, 280] width 261 height 21
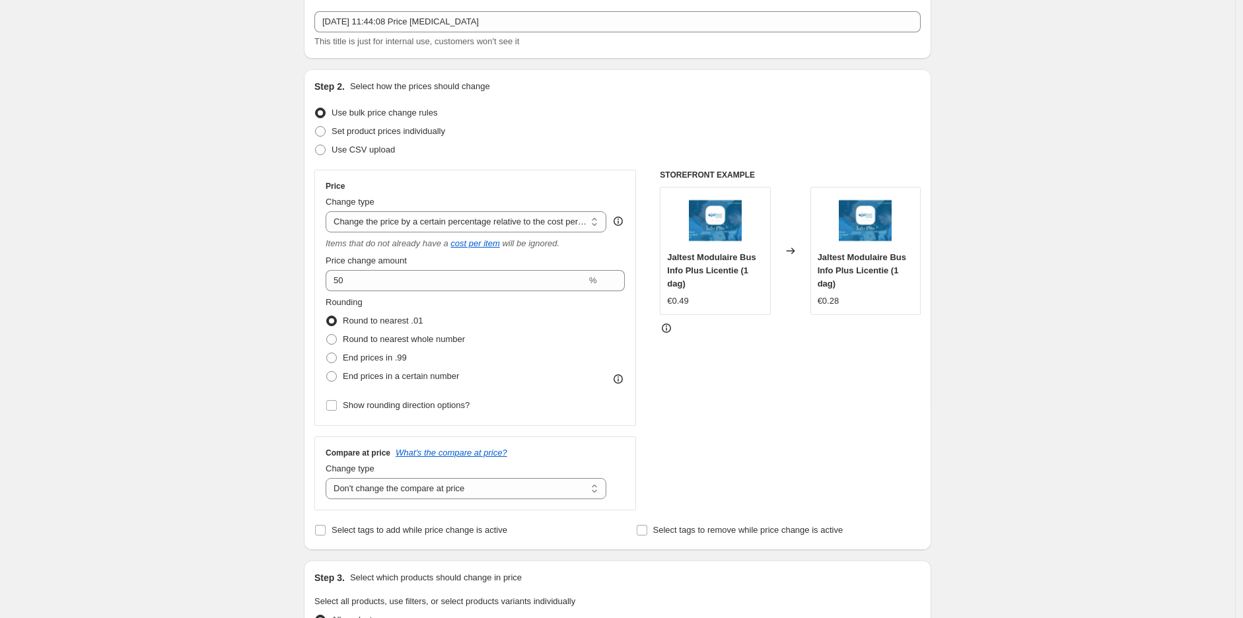
click at [895, 149] on div "Use CSV upload" at bounding box center [617, 150] width 606 height 18
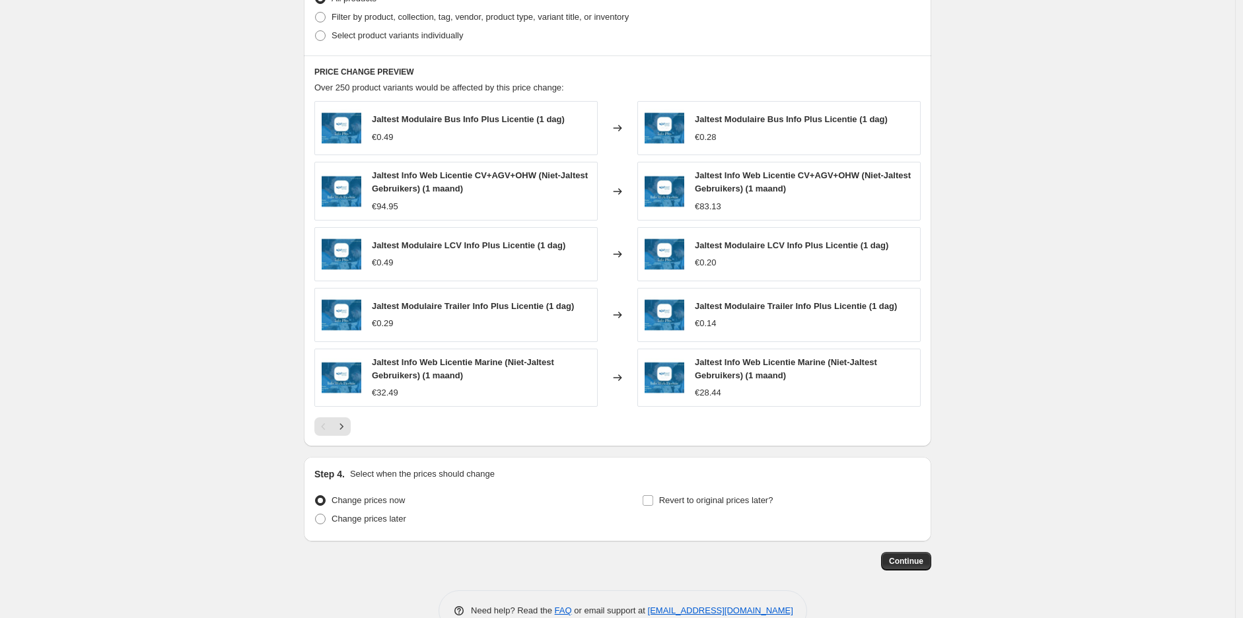
scroll to position [729, 0]
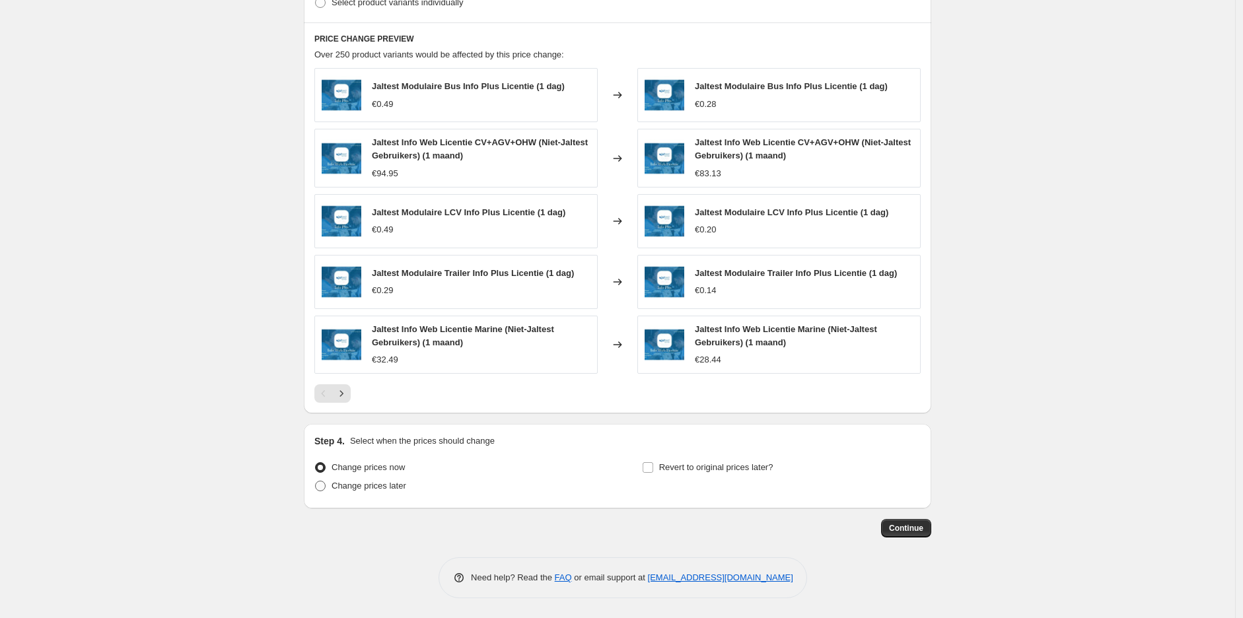
click at [360, 489] on span "Change prices later" at bounding box center [369, 486] width 75 height 10
click at [316, 482] on input "Change prices later" at bounding box center [315, 481] width 1 height 1
radio input "true"
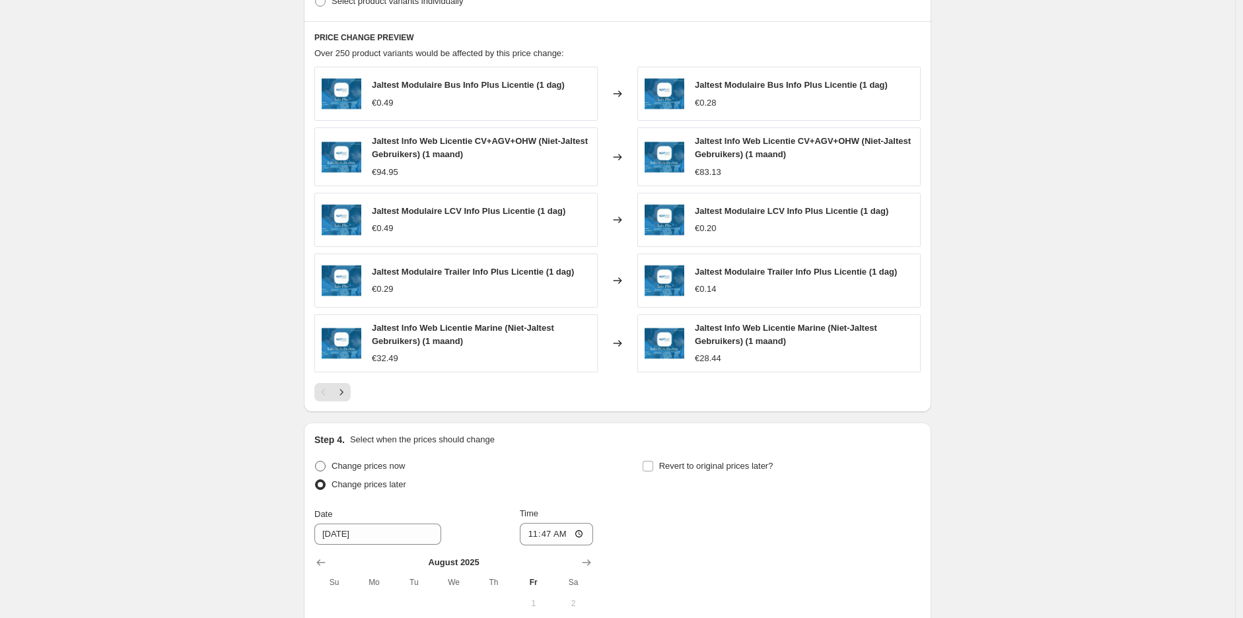
click at [355, 465] on span "Change prices now" at bounding box center [368, 466] width 73 height 10
click at [316, 462] on input "Change prices now" at bounding box center [315, 461] width 1 height 1
radio input "true"
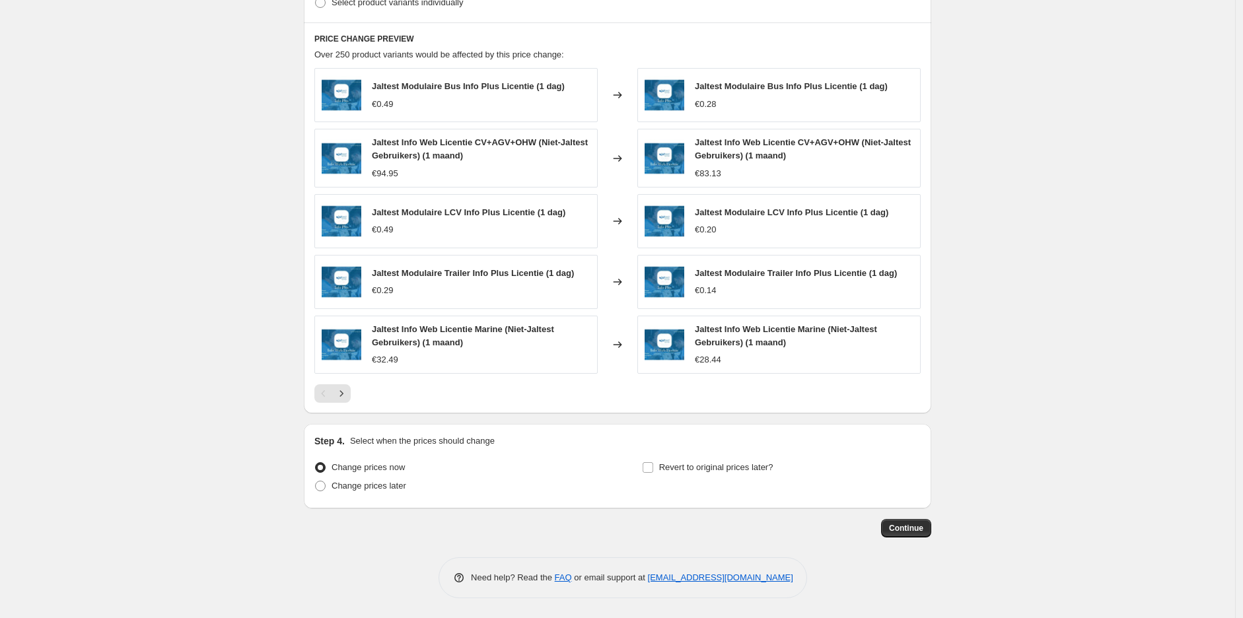
scroll to position [583, 0]
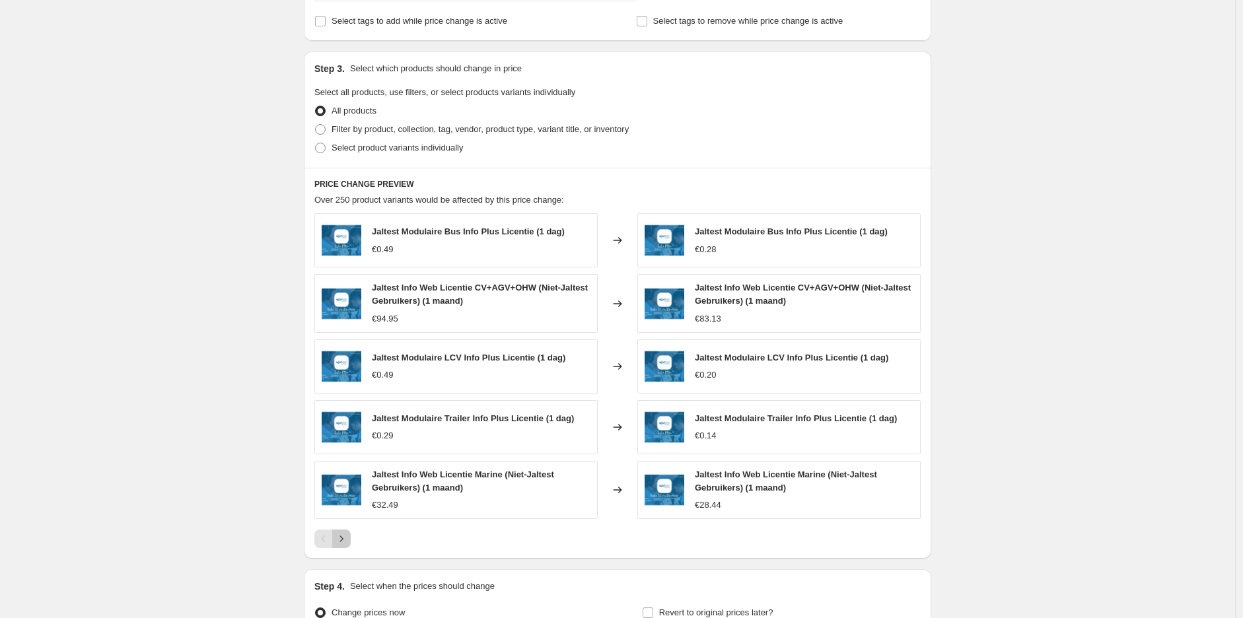
click at [346, 542] on icon "Next" at bounding box center [341, 539] width 13 height 13
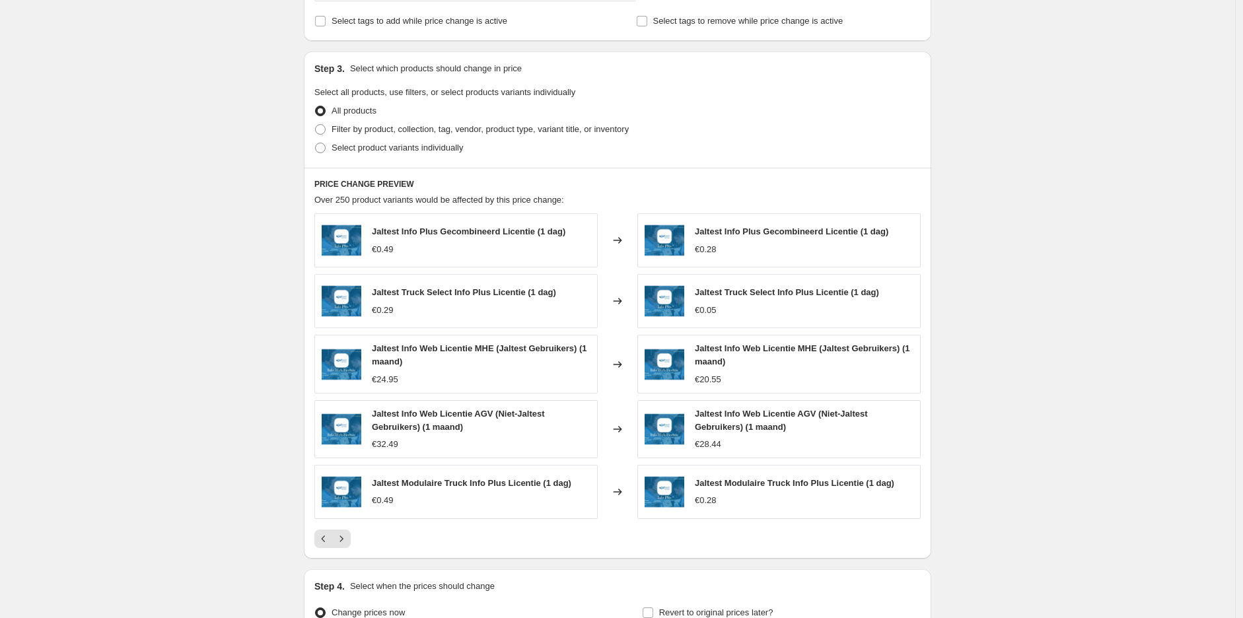
click at [346, 542] on icon "Next" at bounding box center [341, 539] width 13 height 13
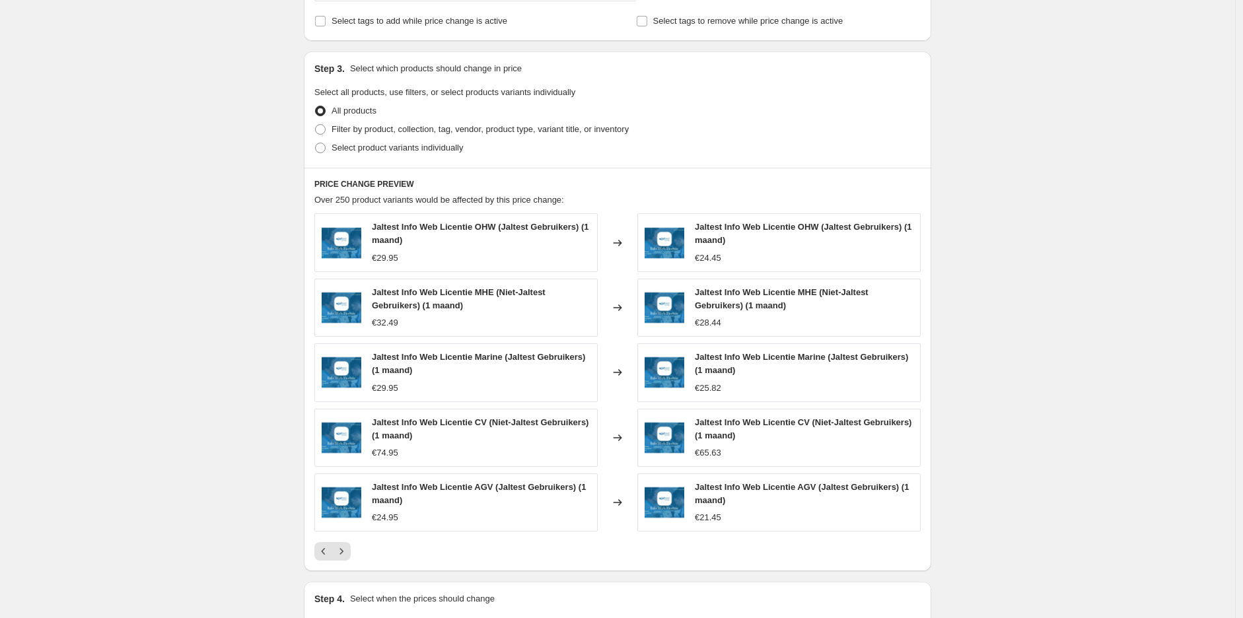
click at [346, 542] on div "Jaltest Info Web Licentie OHW (Jaltest Gebruikers) (1 maand) €29.95 Changed to …" at bounding box center [617, 387] width 606 height 348
drag, startPoint x: 719, startPoint y: 386, endPoint x: 699, endPoint y: 386, distance: 19.8
click at [699, 386] on div "€25.82" at bounding box center [708, 388] width 26 height 13
click at [701, 324] on div "€28.44" at bounding box center [708, 322] width 26 height 13
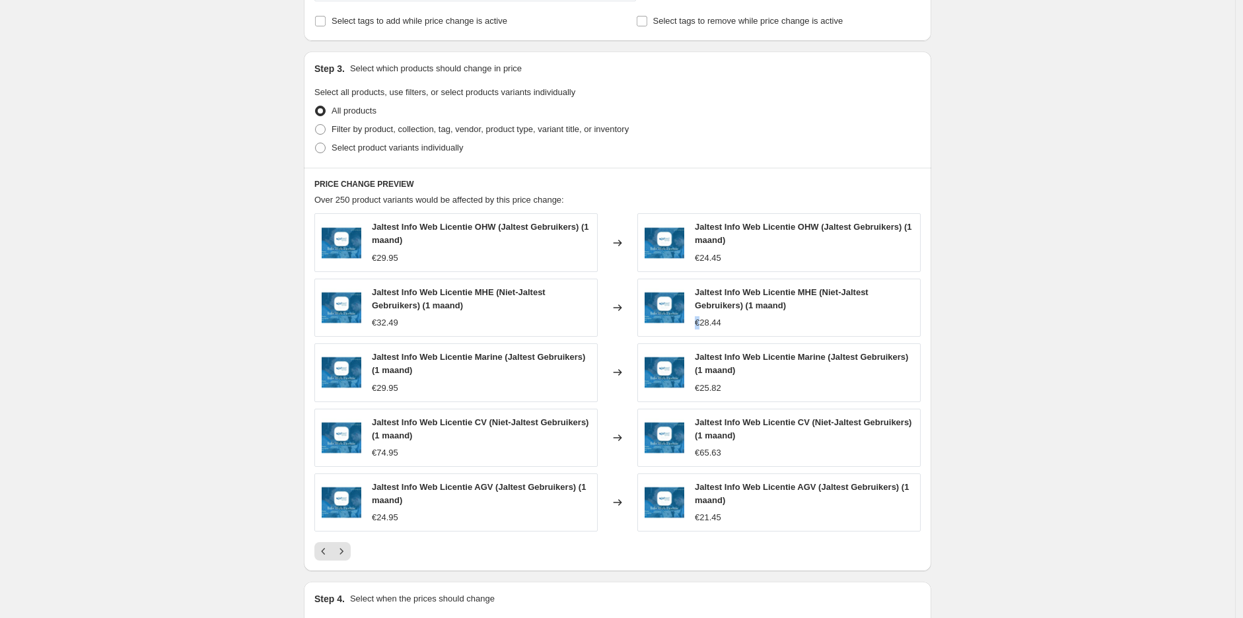
click at [701, 324] on div "€28.44" at bounding box center [708, 322] width 26 height 13
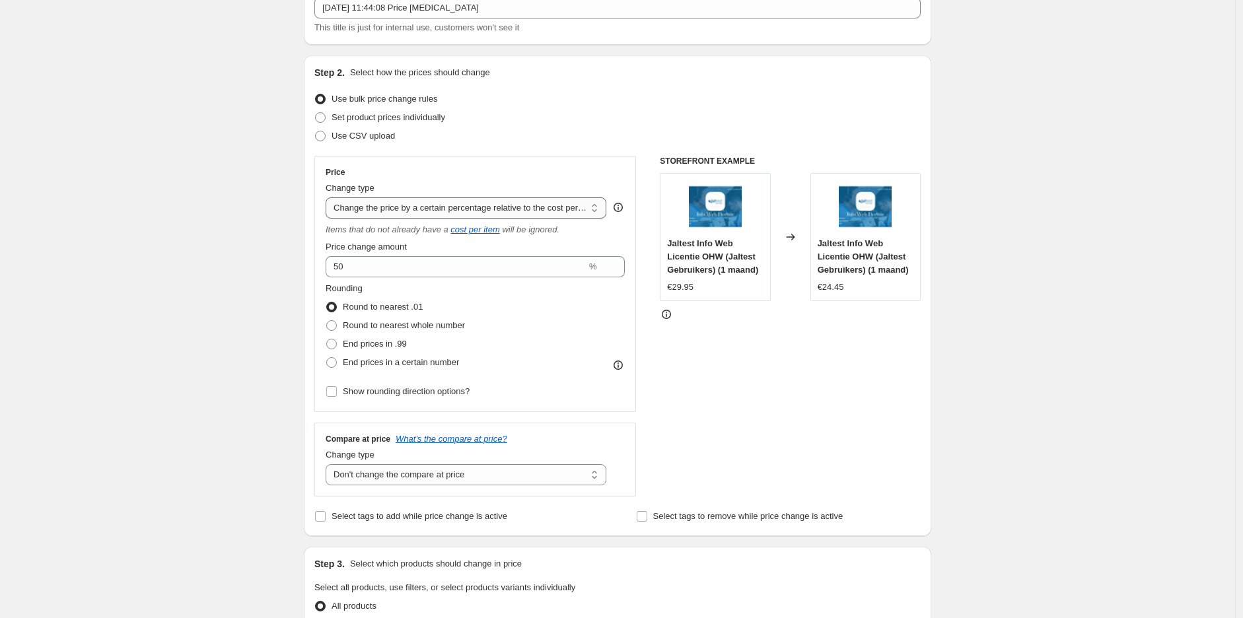
scroll to position [73, 0]
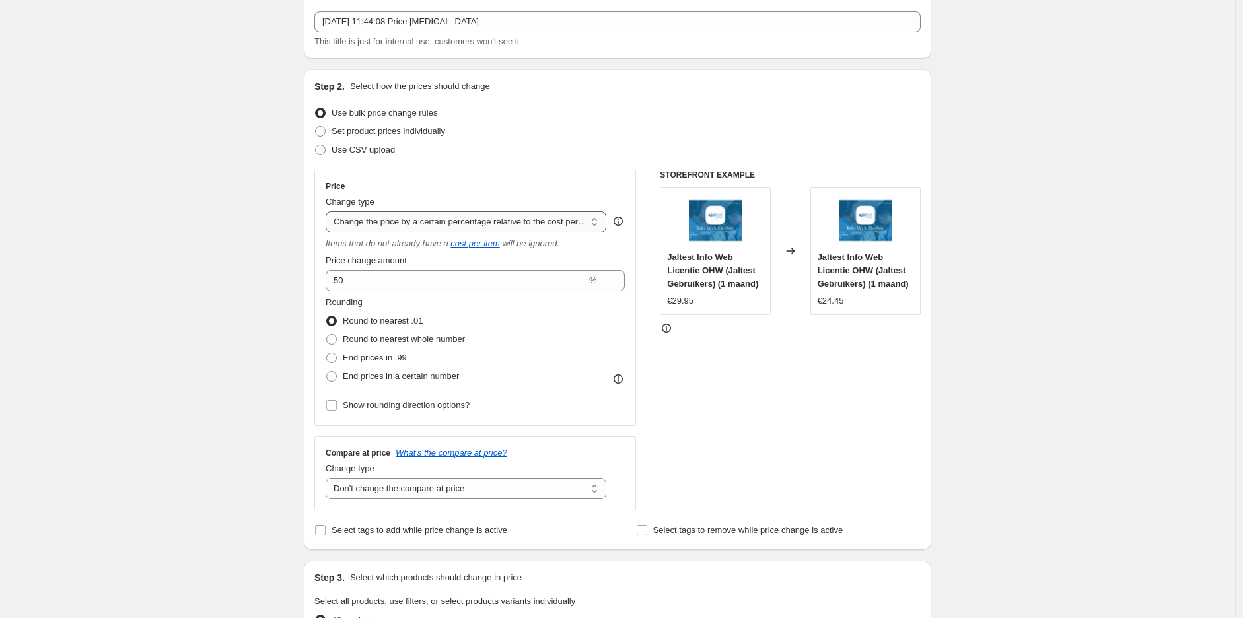
click at [466, 221] on select "Change the price to a certain amount Change the price by a certain amount Chang…" at bounding box center [466, 221] width 281 height 21
click at [329, 211] on select "Change the price to a certain amount Change the price by a certain amount Chang…" at bounding box center [466, 221] width 281 height 21
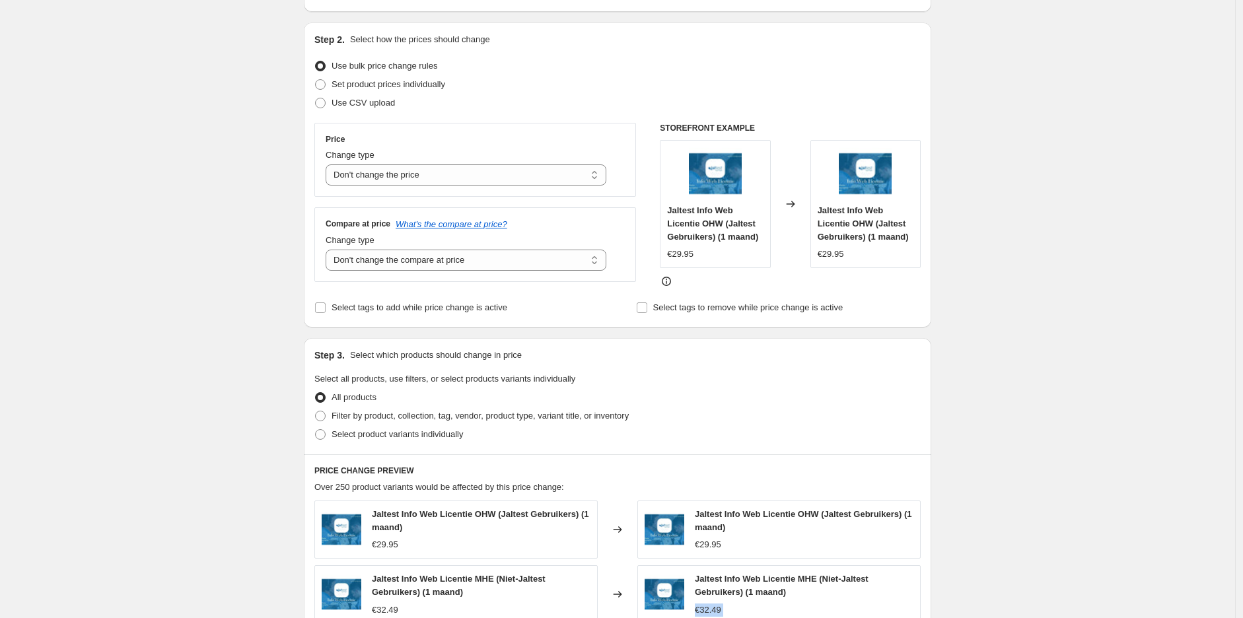
scroll to position [147, 0]
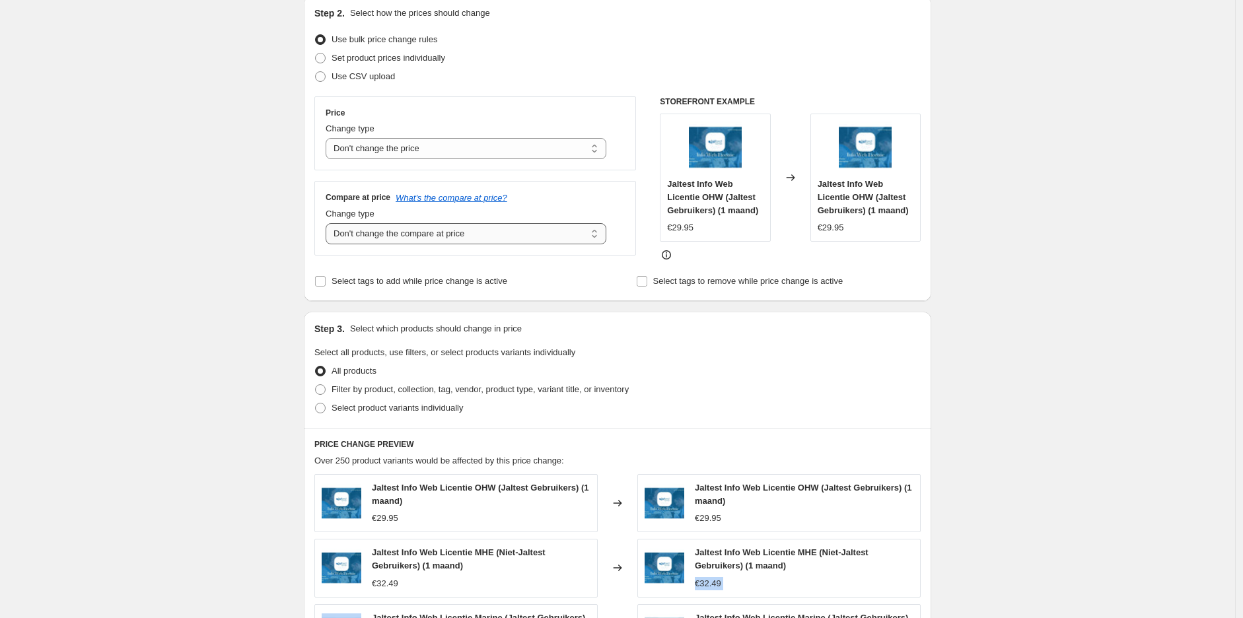
click at [498, 240] on select "Change the compare at price to the current price (sale) Change the compare at p…" at bounding box center [466, 233] width 281 height 21
click at [460, 161] on div "Price Change type Change the price to a certain amount Change the price by a ce…" at bounding box center [475, 133] width 322 height 74
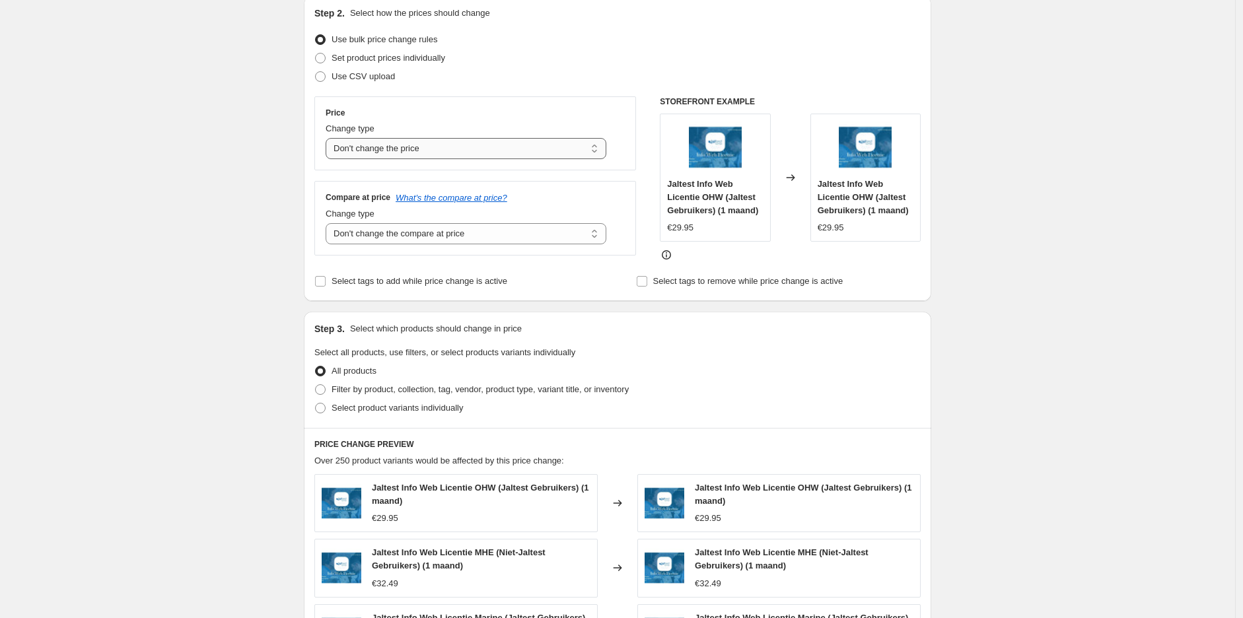
click at [461, 153] on select "Change the price to a certain amount Change the price by a certain amount Chang…" at bounding box center [466, 148] width 281 height 21
select select "ecap"
click at [329, 138] on select "Change the price to a certain amount Change the price by a certain amount Chang…" at bounding box center [466, 148] width 281 height 21
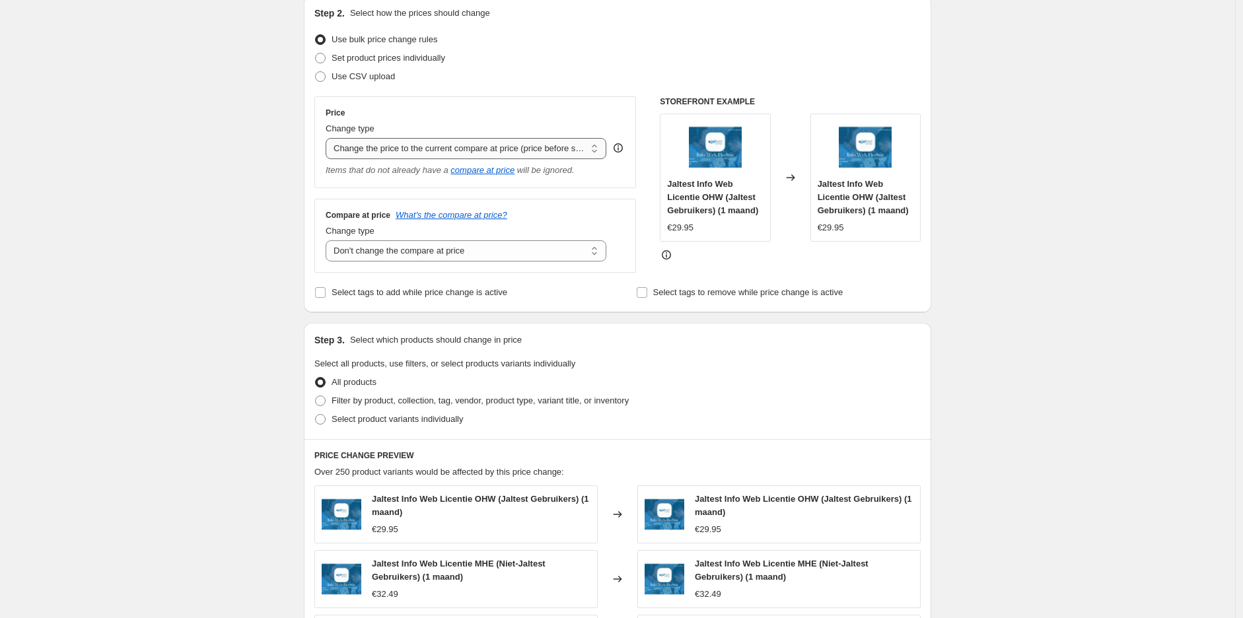
click at [448, 156] on select "Change the price to a certain amount Change the price by a certain amount Chang…" at bounding box center [466, 148] width 281 height 21
click at [448, 155] on select "Change the price to a certain amount Change the price by a certain amount Chang…" at bounding box center [466, 148] width 281 height 21
click at [410, 248] on select "Change the compare at price to the current price (sale) Change the compare at p…" at bounding box center [466, 250] width 281 height 21
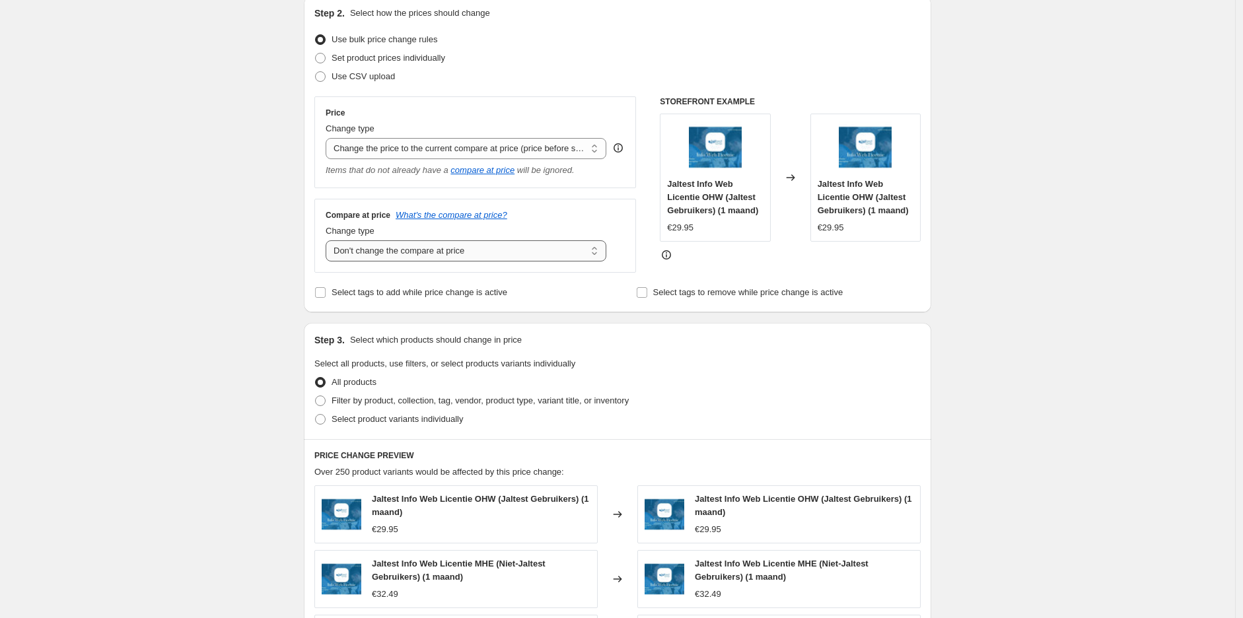
click at [410, 248] on select "Change the compare at price to the current price (sale) Change the compare at p…" at bounding box center [466, 250] width 281 height 21
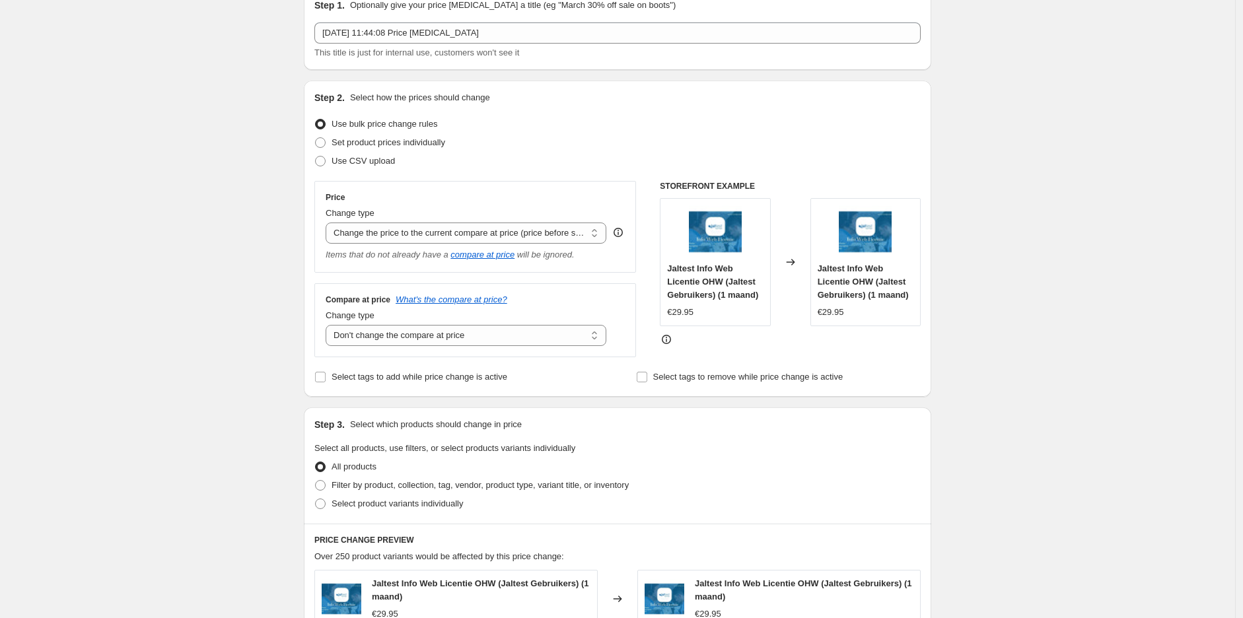
scroll to position [0, 0]
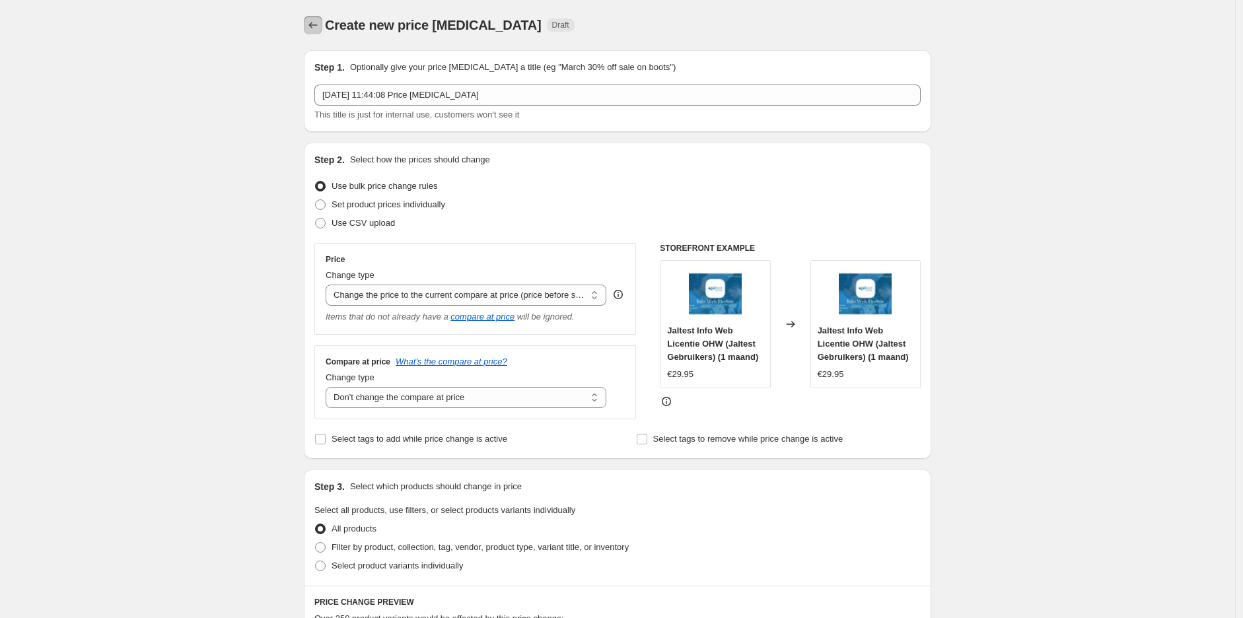
click at [313, 29] on icon "Price change jobs" at bounding box center [313, 24] width 13 height 13
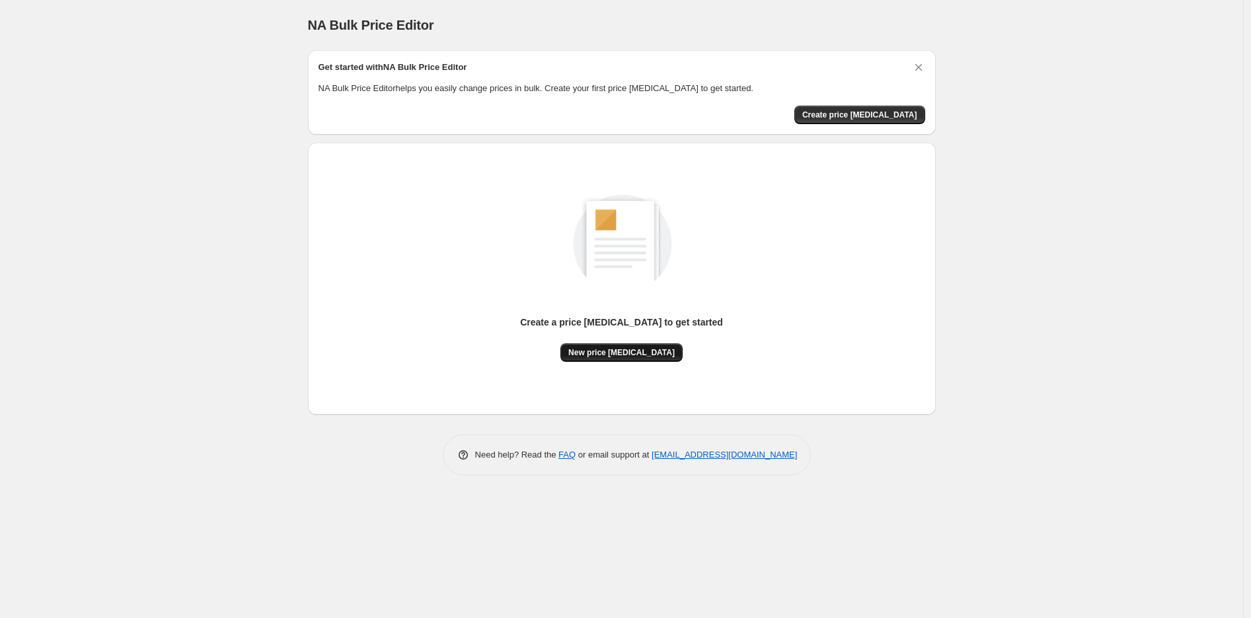
click at [644, 344] on button "New price [MEDICAL_DATA]" at bounding box center [621, 353] width 122 height 18
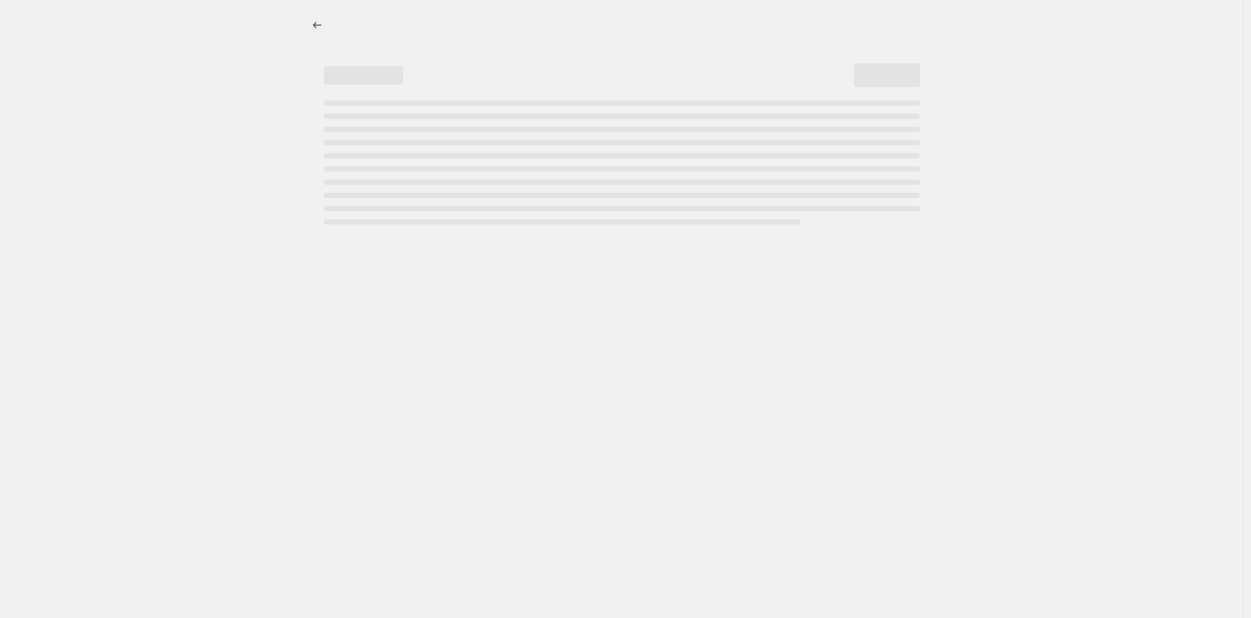
select select "percentage"
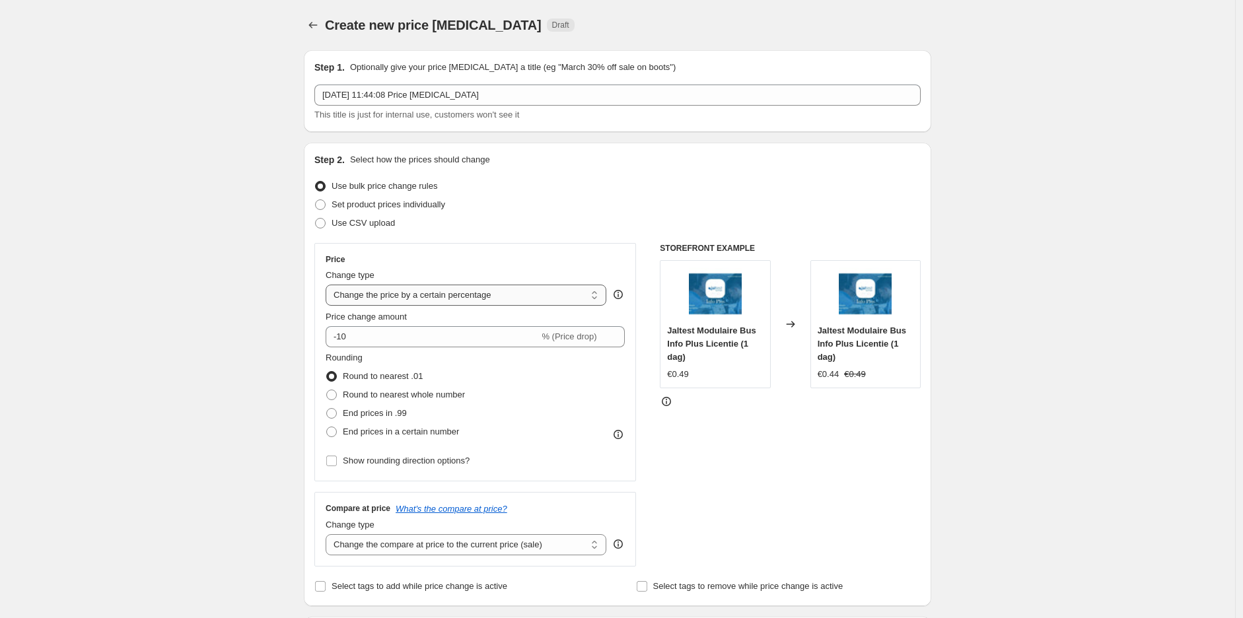
click at [460, 291] on select "Change the price to a certain amount Change the price by a certain amount Chang…" at bounding box center [466, 295] width 281 height 21
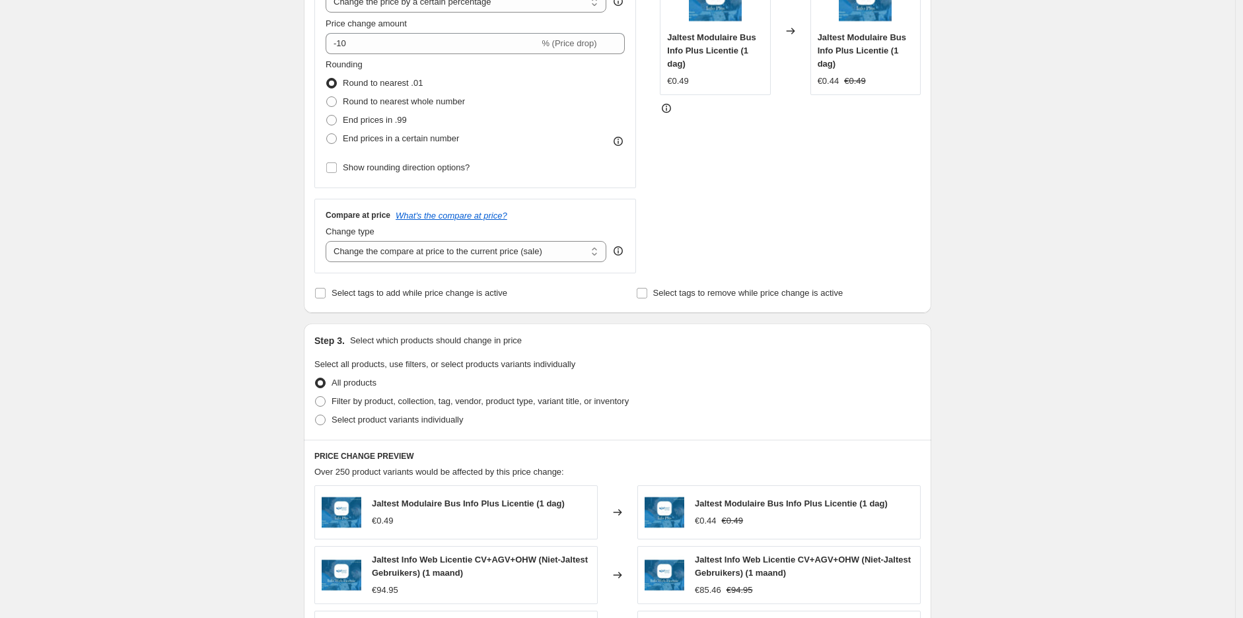
scroll to position [712, 0]
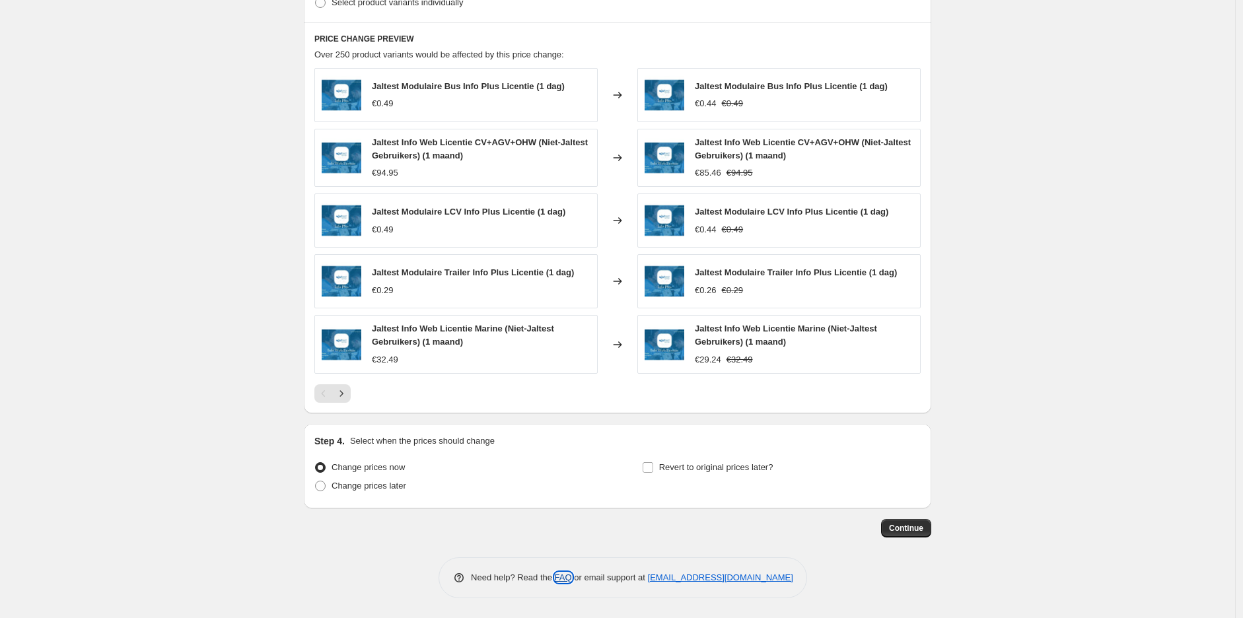
click at [569, 578] on link "FAQ" at bounding box center [563, 578] width 17 height 10
click at [704, 581] on link "[EMAIL_ADDRESS][DOMAIN_NAME]" at bounding box center [720, 578] width 145 height 10
